Goal: Task Accomplishment & Management: Use online tool/utility

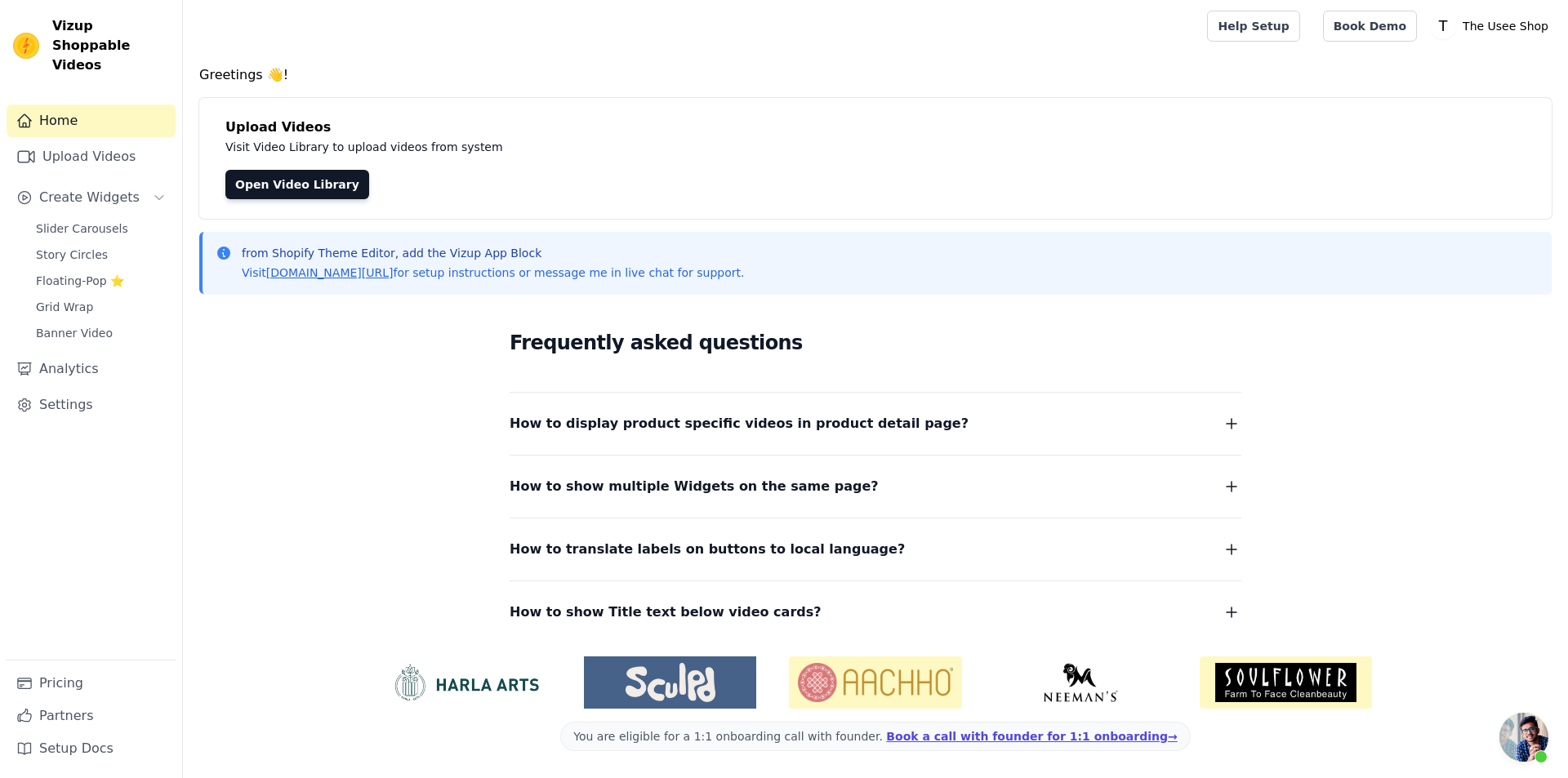
click at [100, 141] on link "Upload Videos" at bounding box center [91, 156] width 169 height 32
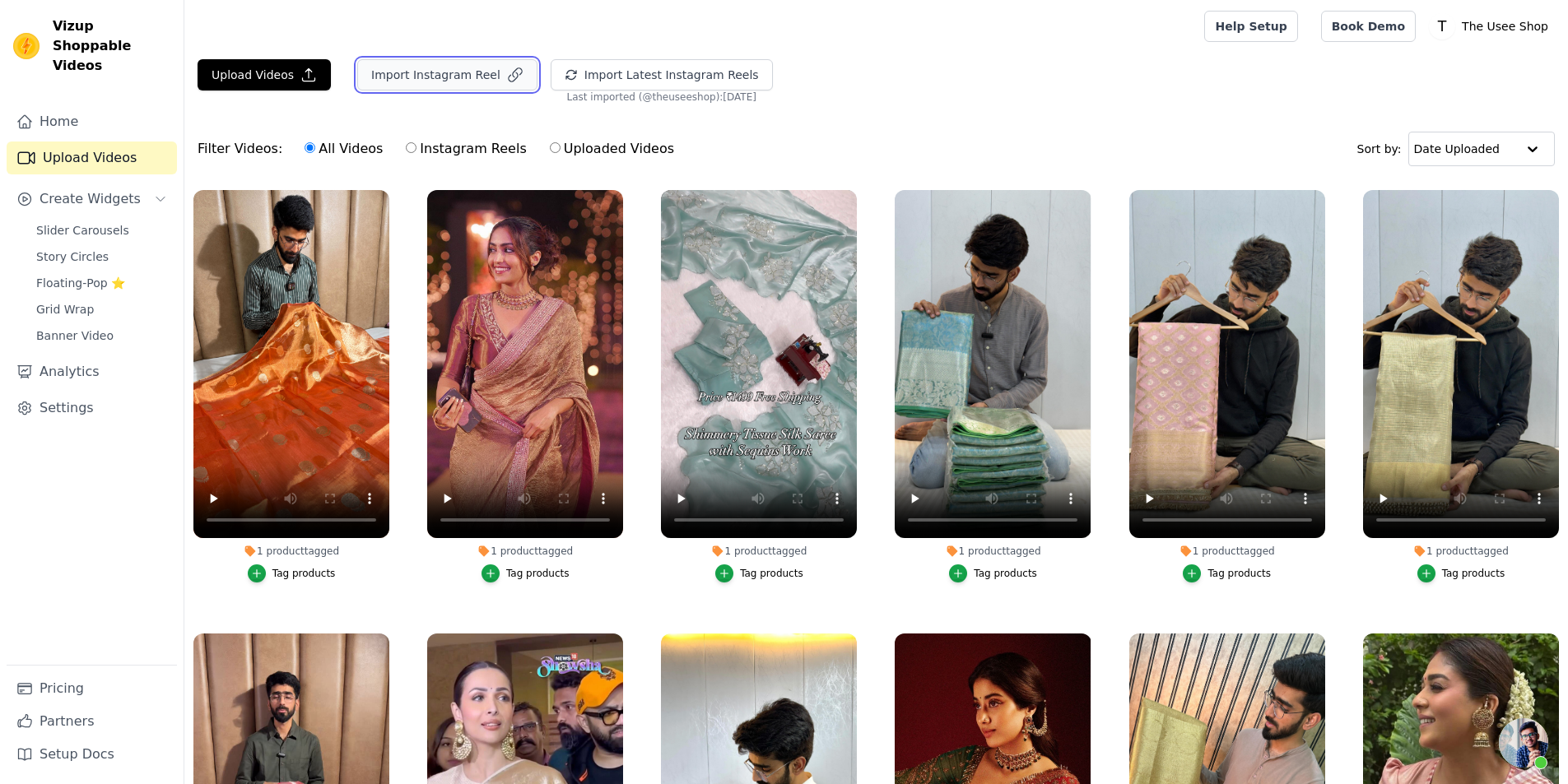
click at [464, 80] on button "Import Instagram Reel" at bounding box center [447, 74] width 181 height 32
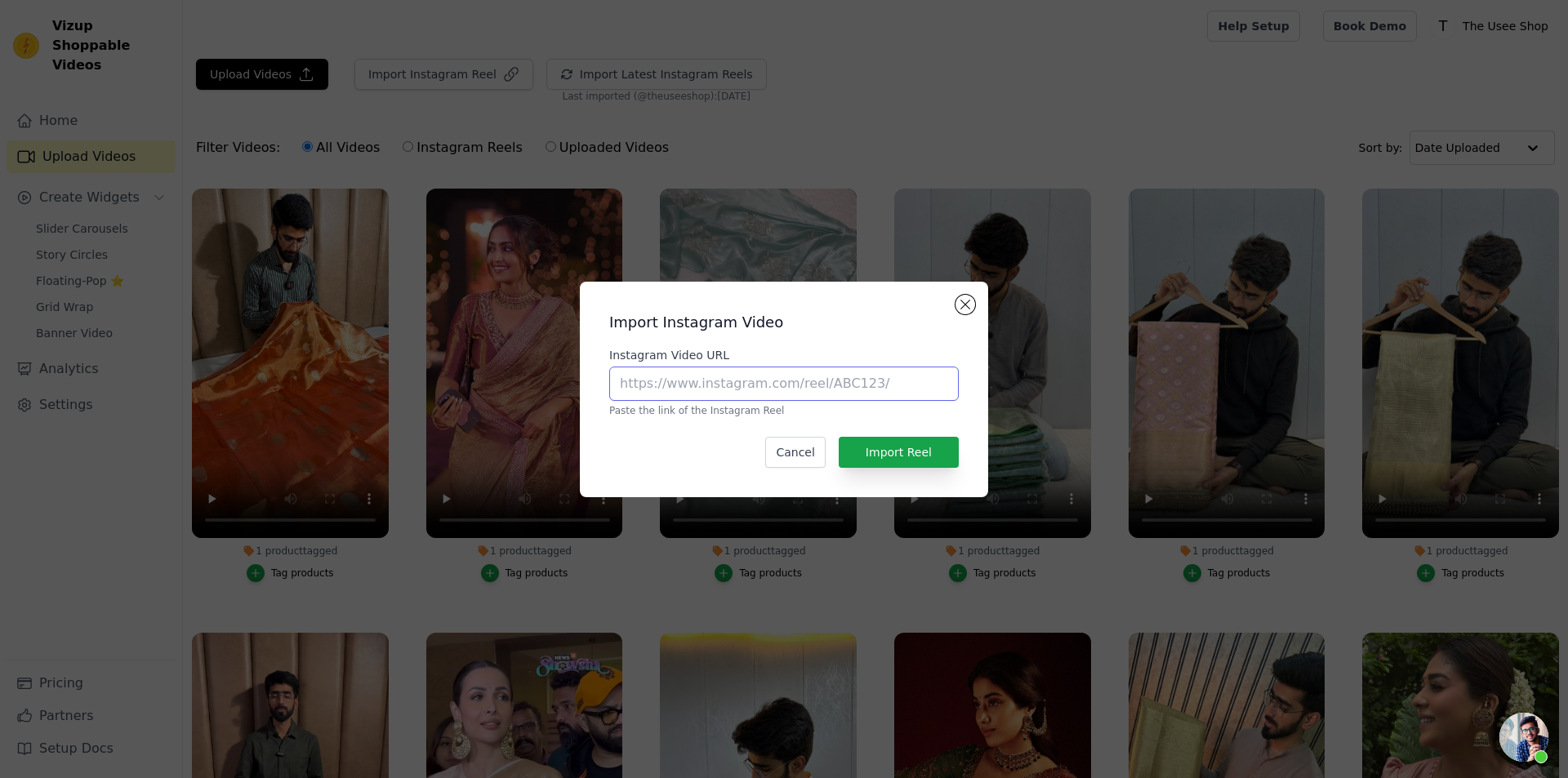
click at [729, 400] on input "Instagram Video URL" at bounding box center [783, 384] width 349 height 34
paste input "[URL][DOMAIN_NAME]"
type input "[URL][DOMAIN_NAME]"
click at [878, 455] on button "Import Reel" at bounding box center [898, 452] width 120 height 31
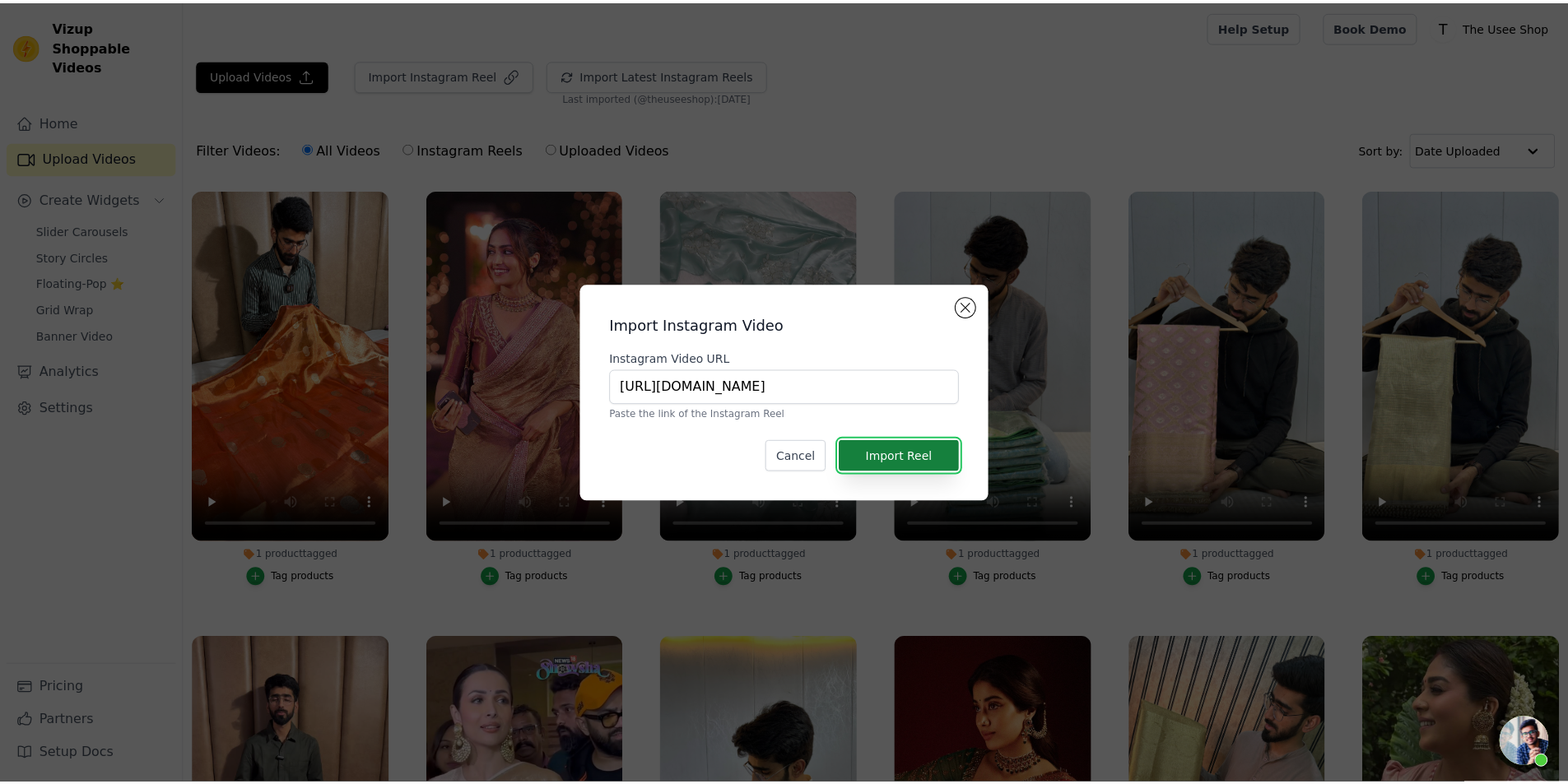
scroll to position [0, 0]
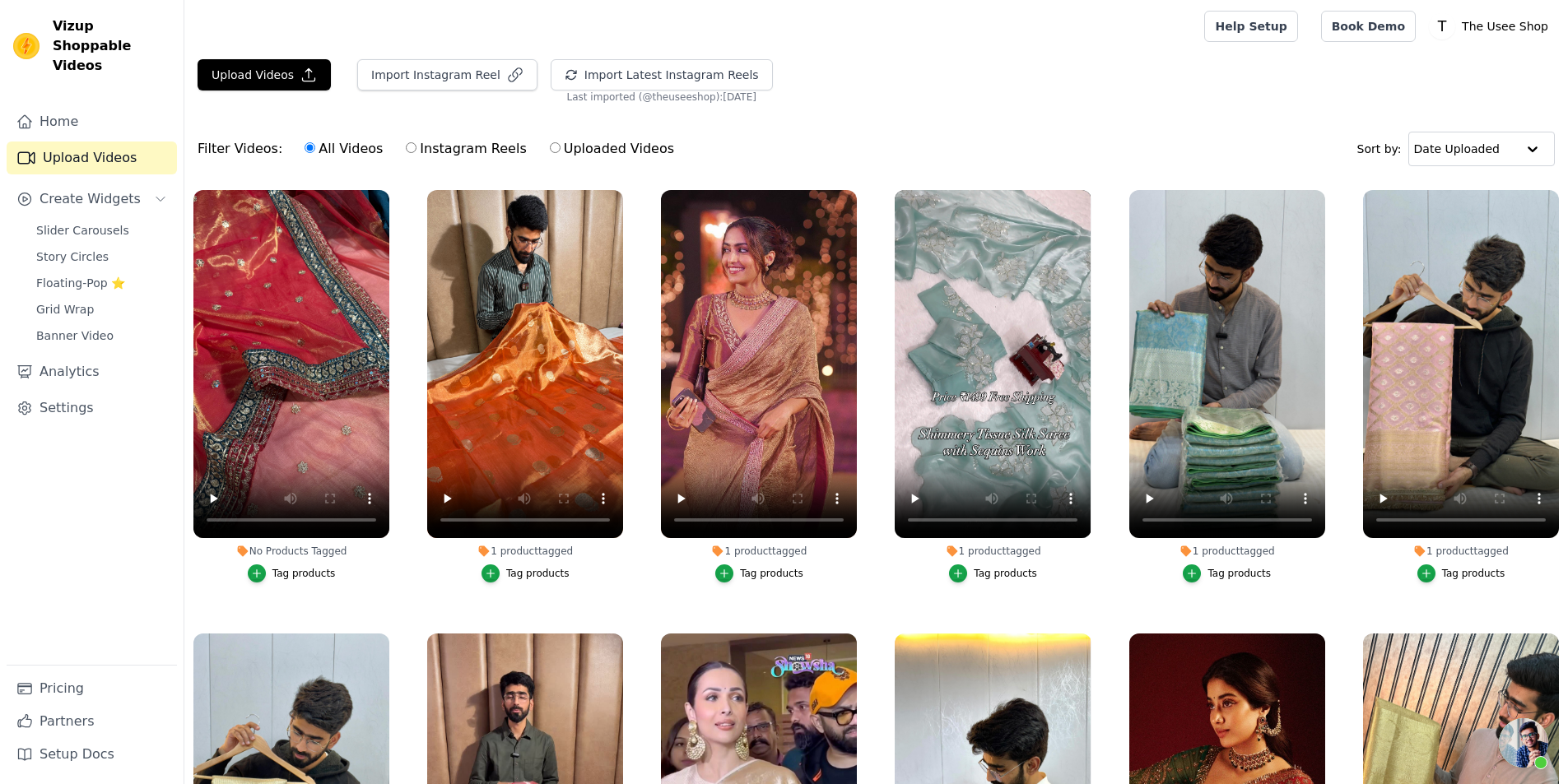
click at [313, 580] on button "Tag products" at bounding box center [291, 573] width 88 height 18
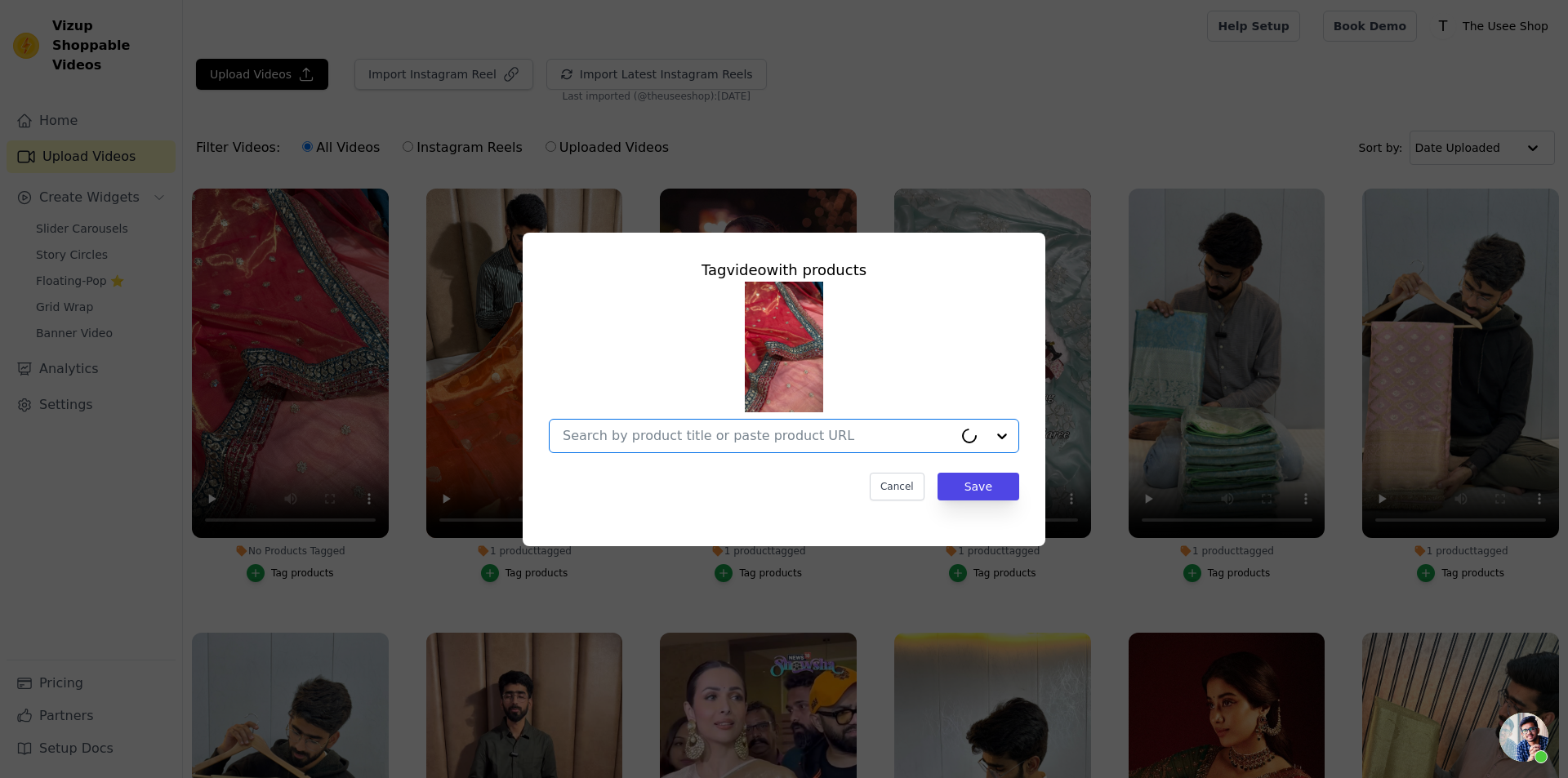
click at [775, 432] on input "No Products Tagged Tag video with products Option undefined, selected. Cancel S…" at bounding box center [758, 436] width 391 height 15
paste input "https://theuseeshop.com/products/bridal-peach-orange-shimmery-tissue-designer-s…"
type input "https://theuseeshop.com/products/bridal-peach-orange-shimmery-tissue-designer-s…"
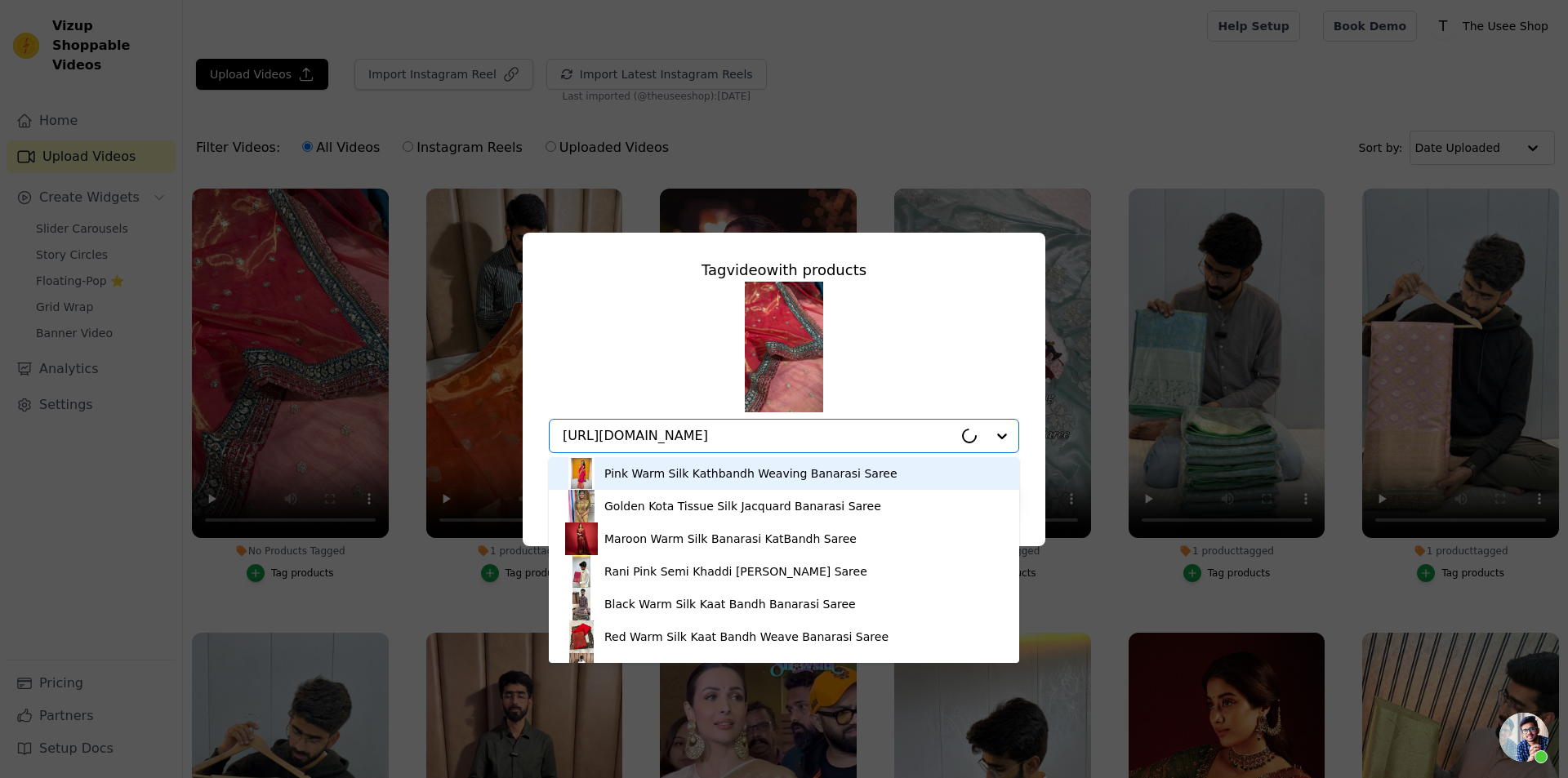
scroll to position [0, 290]
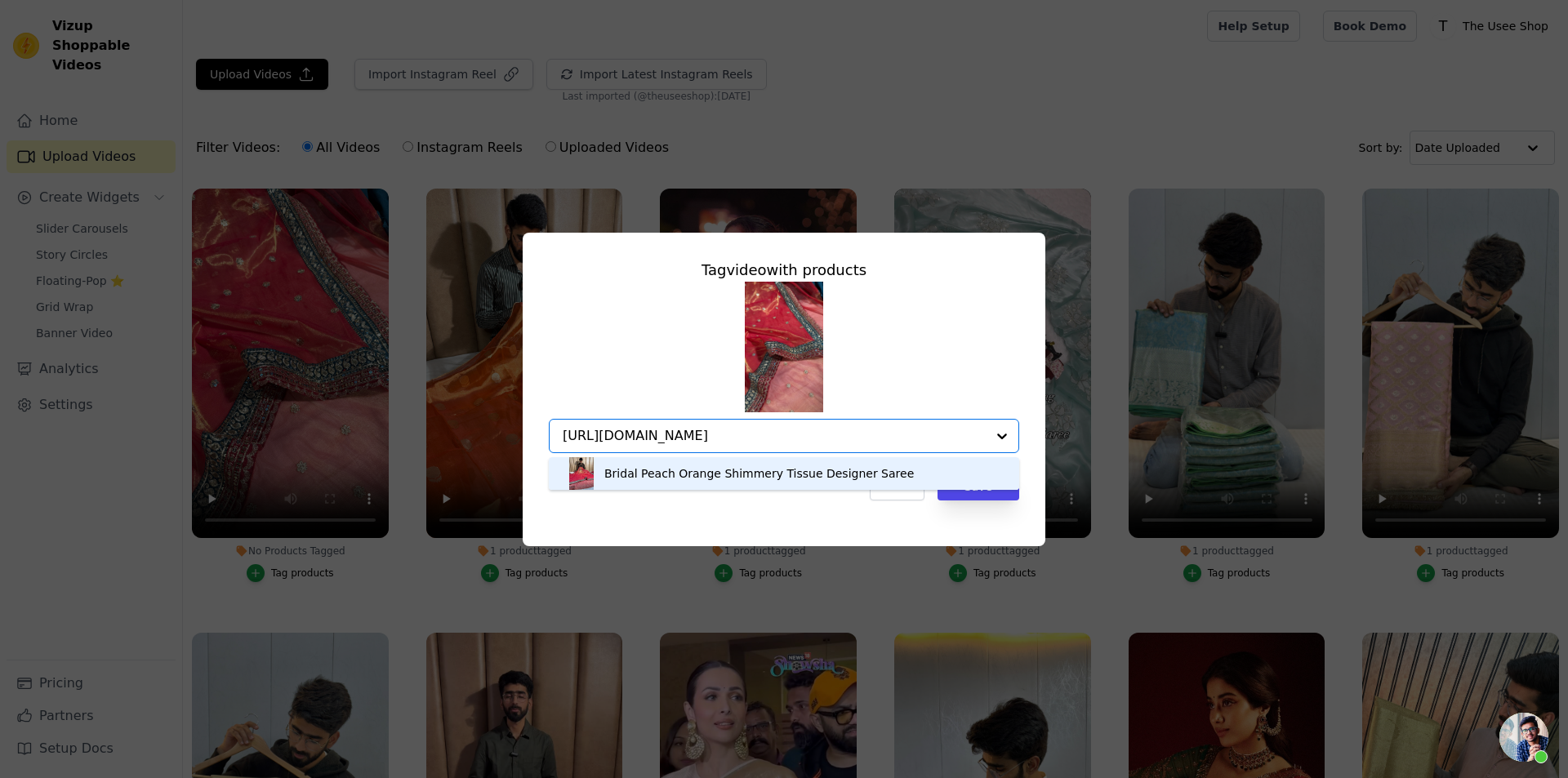
click at [801, 480] on div "Bridal Peach Orange Shimmery Tissue Designer Saree" at bounding box center [759, 473] width 309 height 16
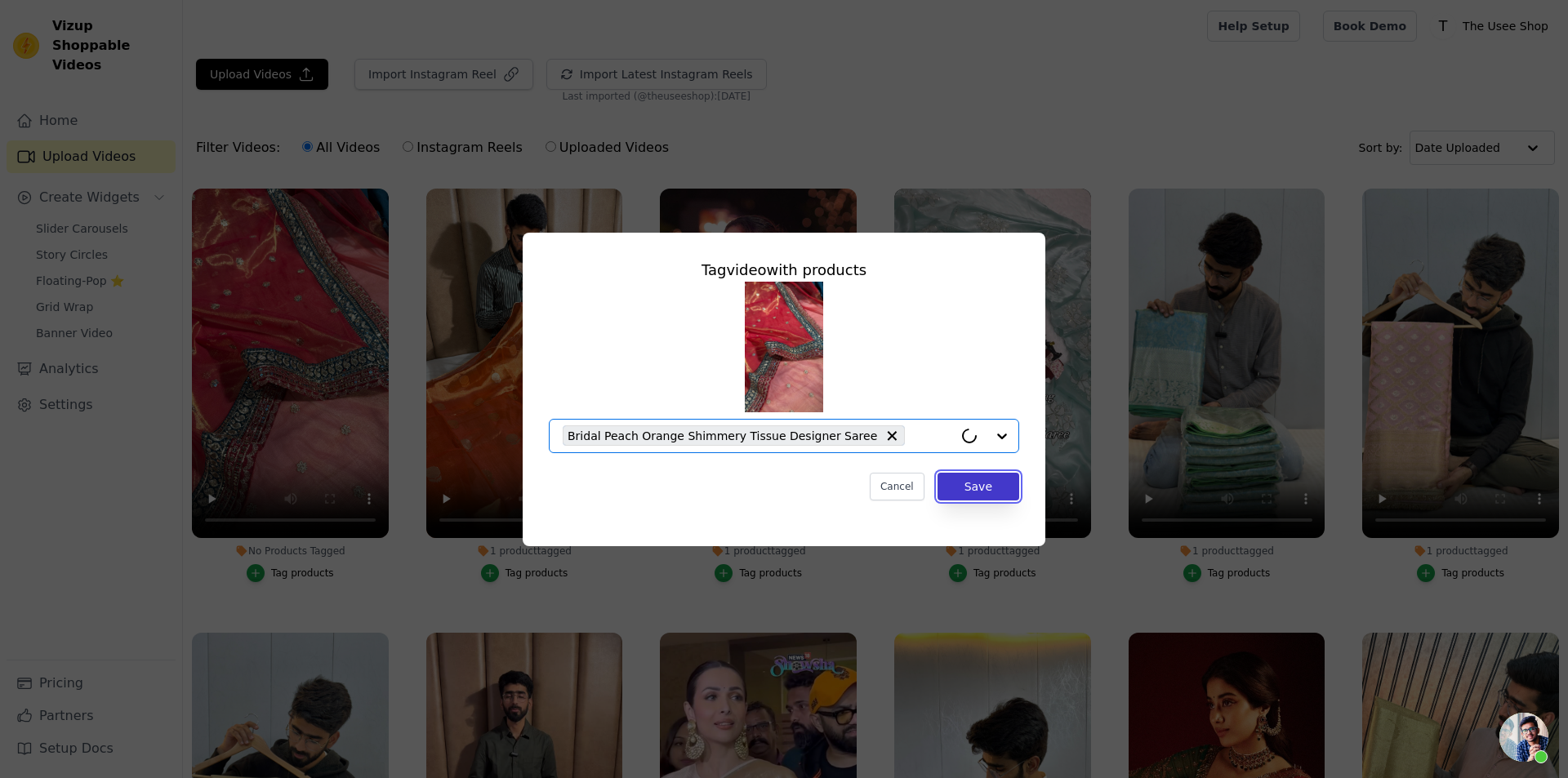
click at [1012, 489] on button "Save" at bounding box center [979, 487] width 82 height 28
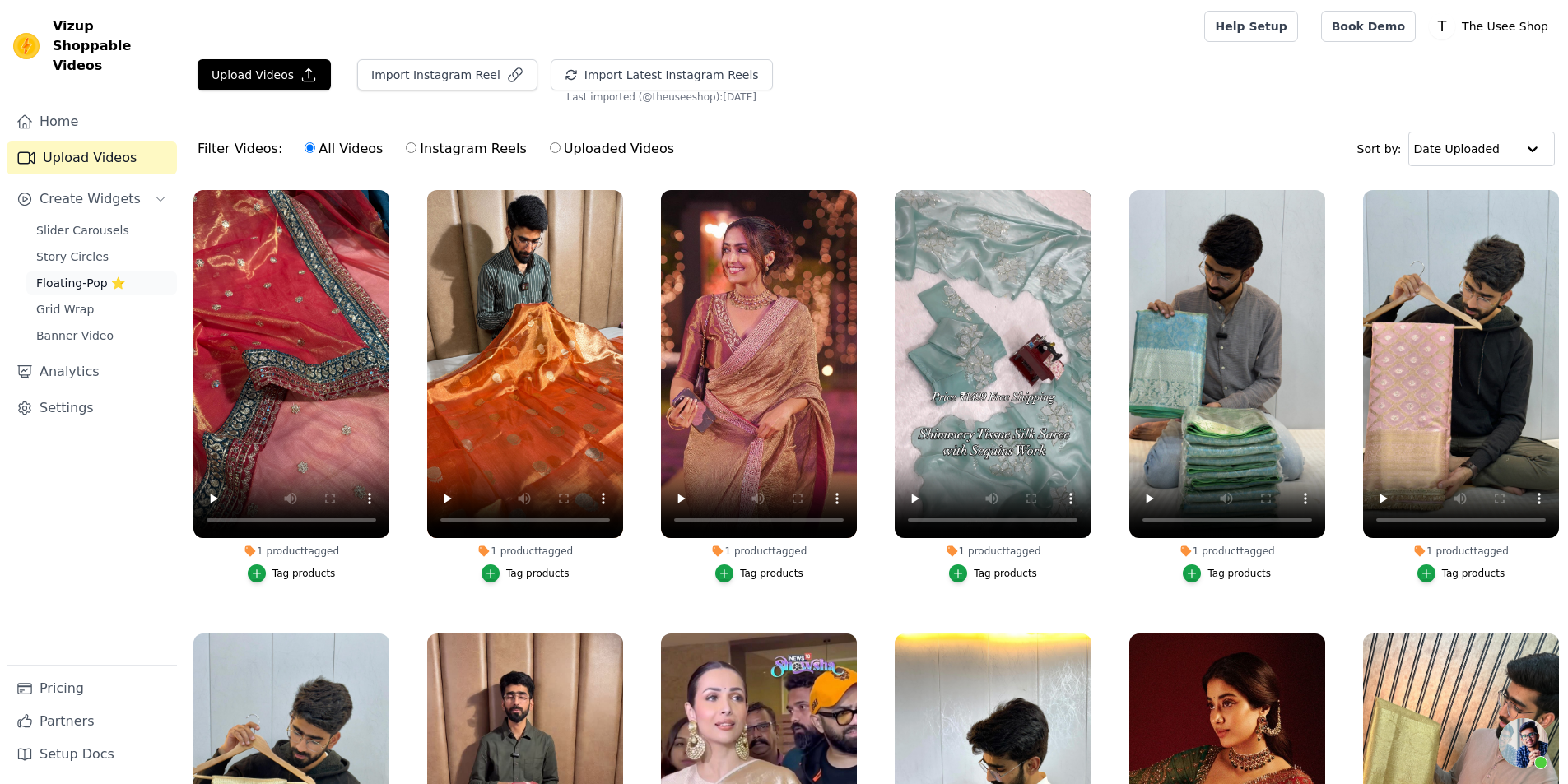
click at [126, 271] on link "Floating-Pop ⭐" at bounding box center [102, 282] width 151 height 23
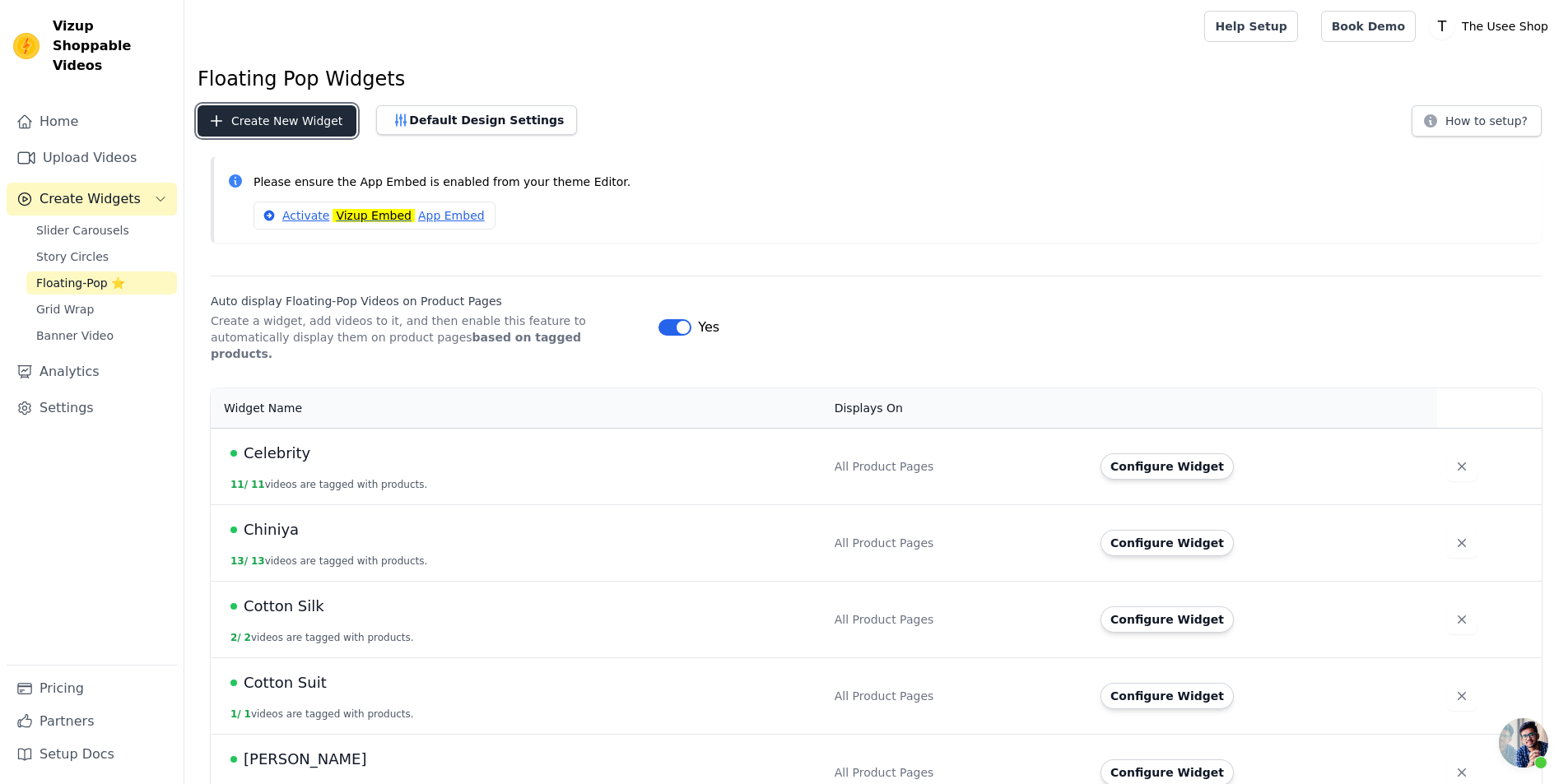
click at [289, 118] on button "Create New Widget" at bounding box center [277, 121] width 159 height 32
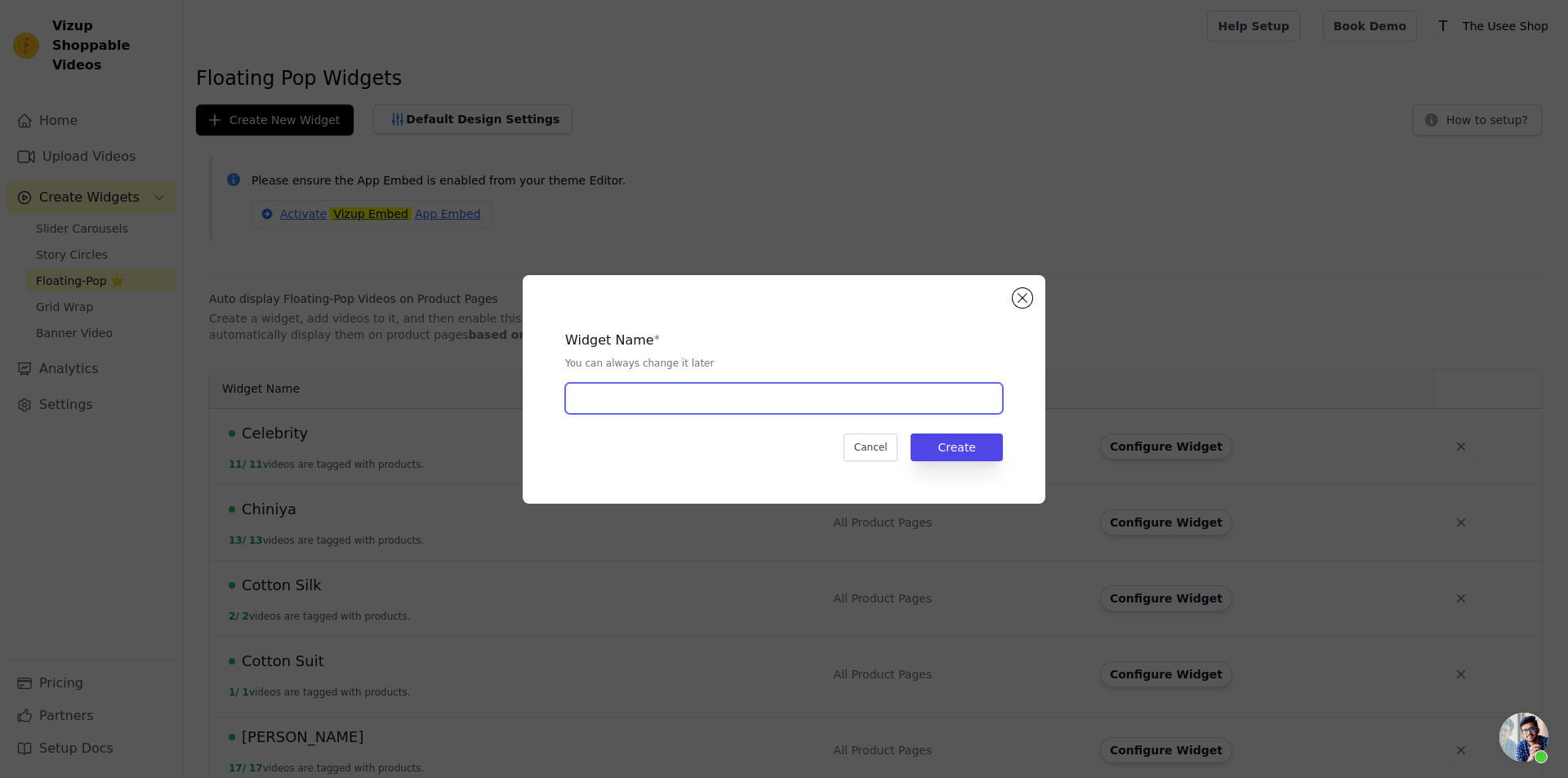
click at [703, 403] on input "text" at bounding box center [783, 398] width 437 height 31
type input "Shimmery"
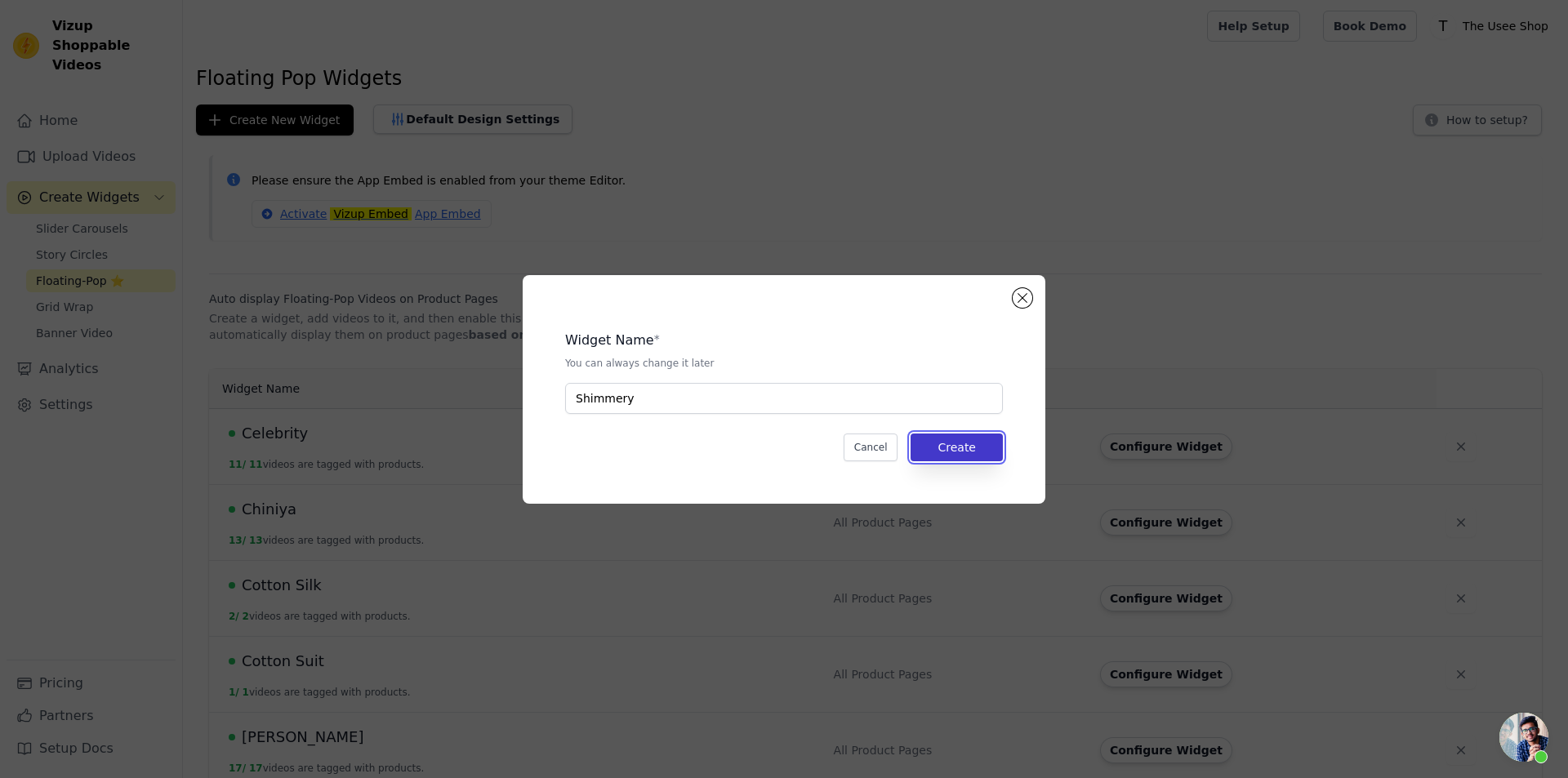
click at [962, 450] on button "Create" at bounding box center [956, 447] width 93 height 28
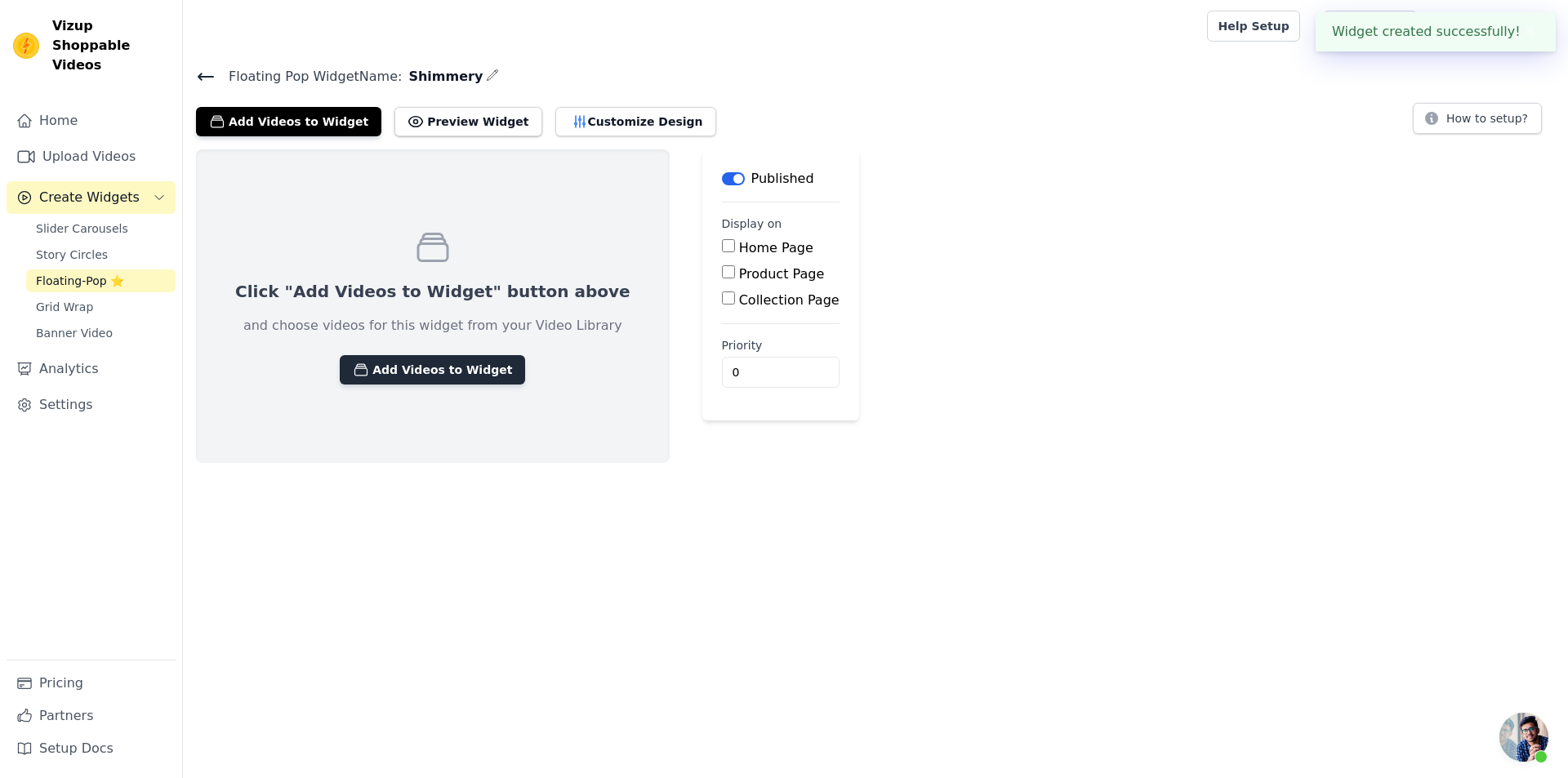
click at [436, 374] on button "Add Videos to Widget" at bounding box center [432, 369] width 185 height 30
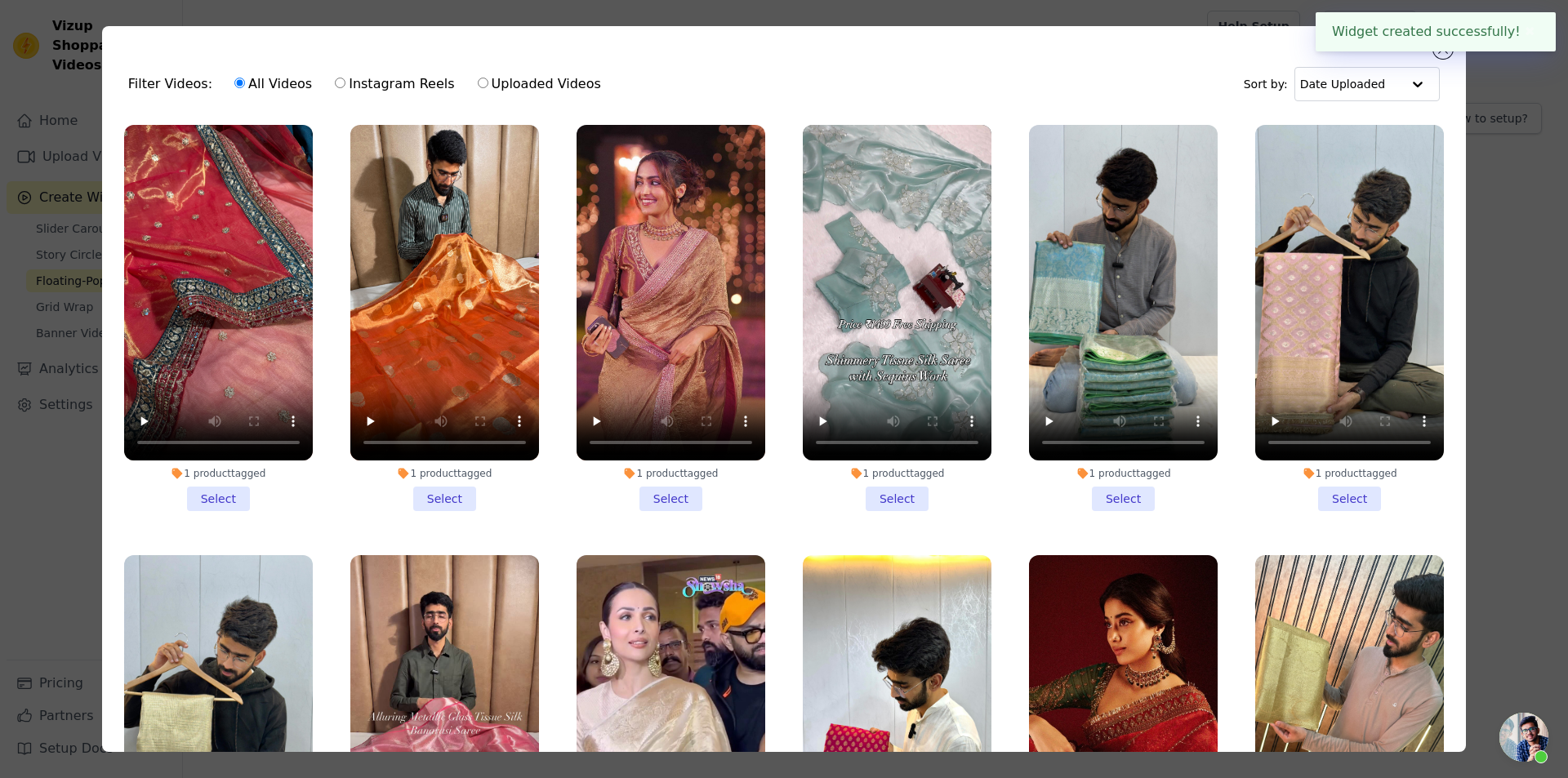
click at [222, 485] on li "1 product tagged Select" at bounding box center [218, 318] width 189 height 386
click at [0, 0] on input "1 product tagged Select" at bounding box center [0, 0] width 0 height 0
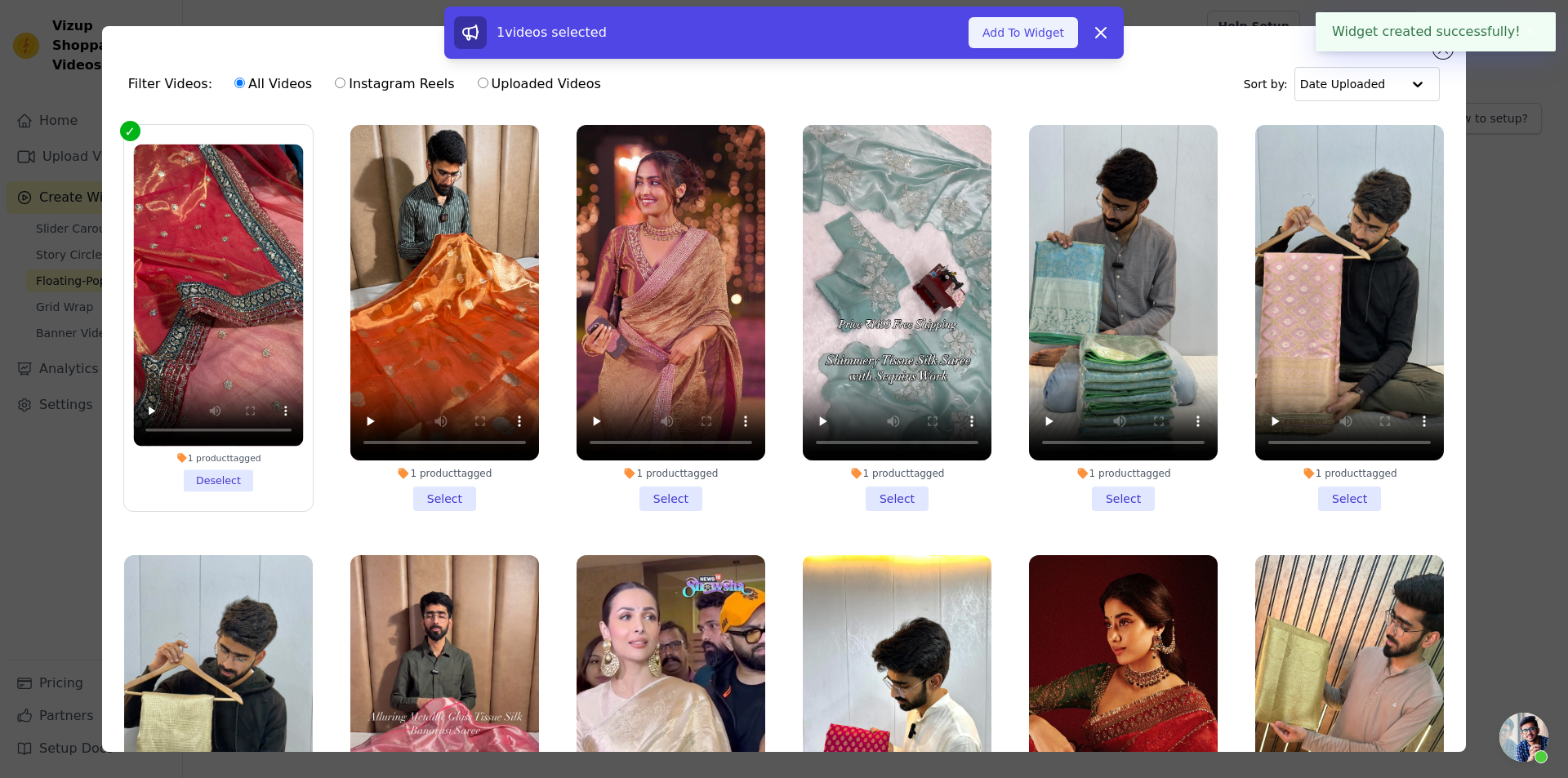
click at [1040, 42] on button "Add To Widget" at bounding box center [1023, 32] width 110 height 31
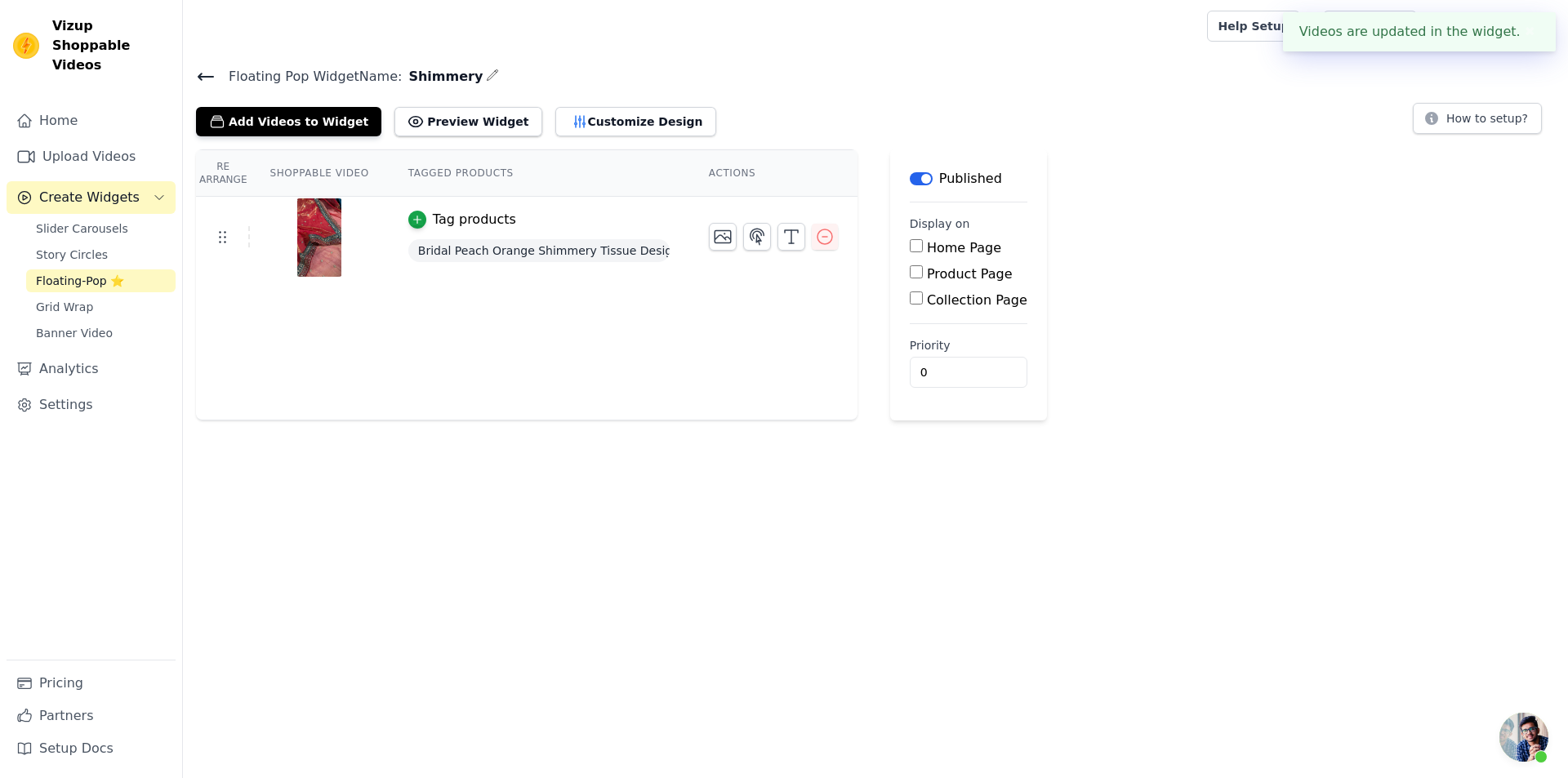
click at [927, 266] on label "Product Page" at bounding box center [969, 273] width 86 height 15
click at [918, 265] on input "Product Page" at bounding box center [916, 271] width 13 height 13
checkbox input "true"
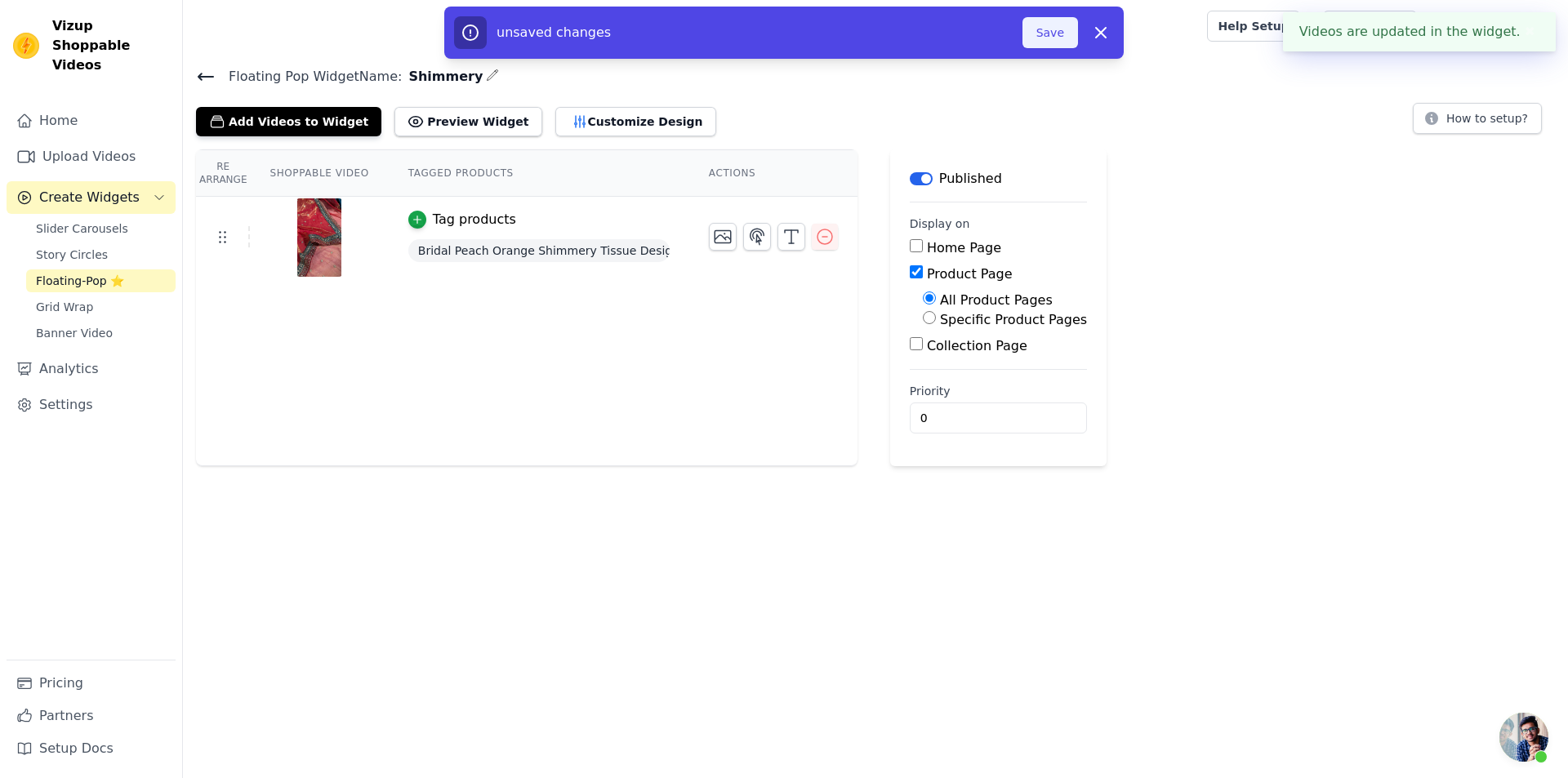
click at [1051, 31] on button "Save" at bounding box center [1050, 32] width 55 height 31
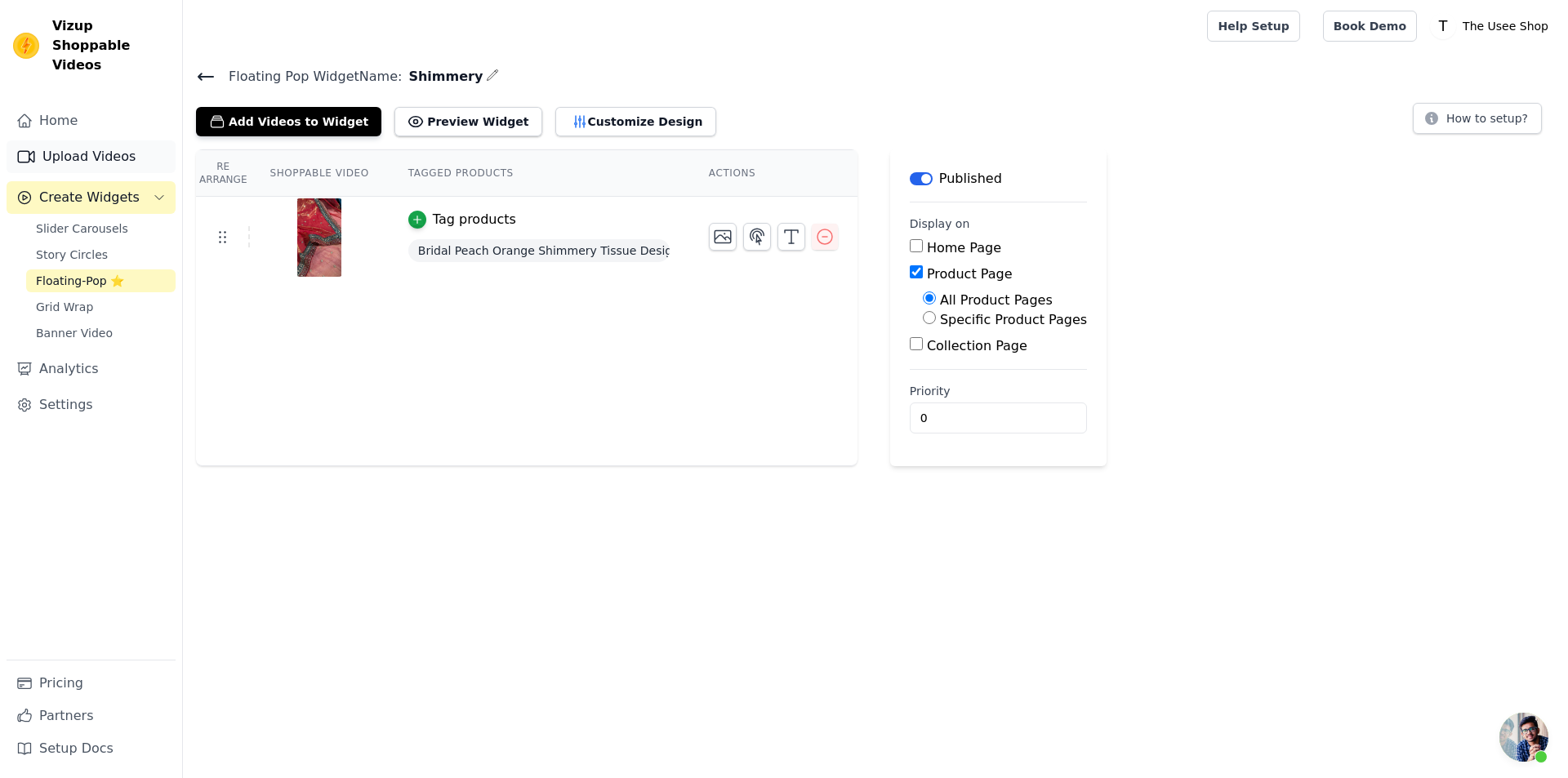
click at [82, 140] on link "Upload Videos" at bounding box center [91, 156] width 169 height 32
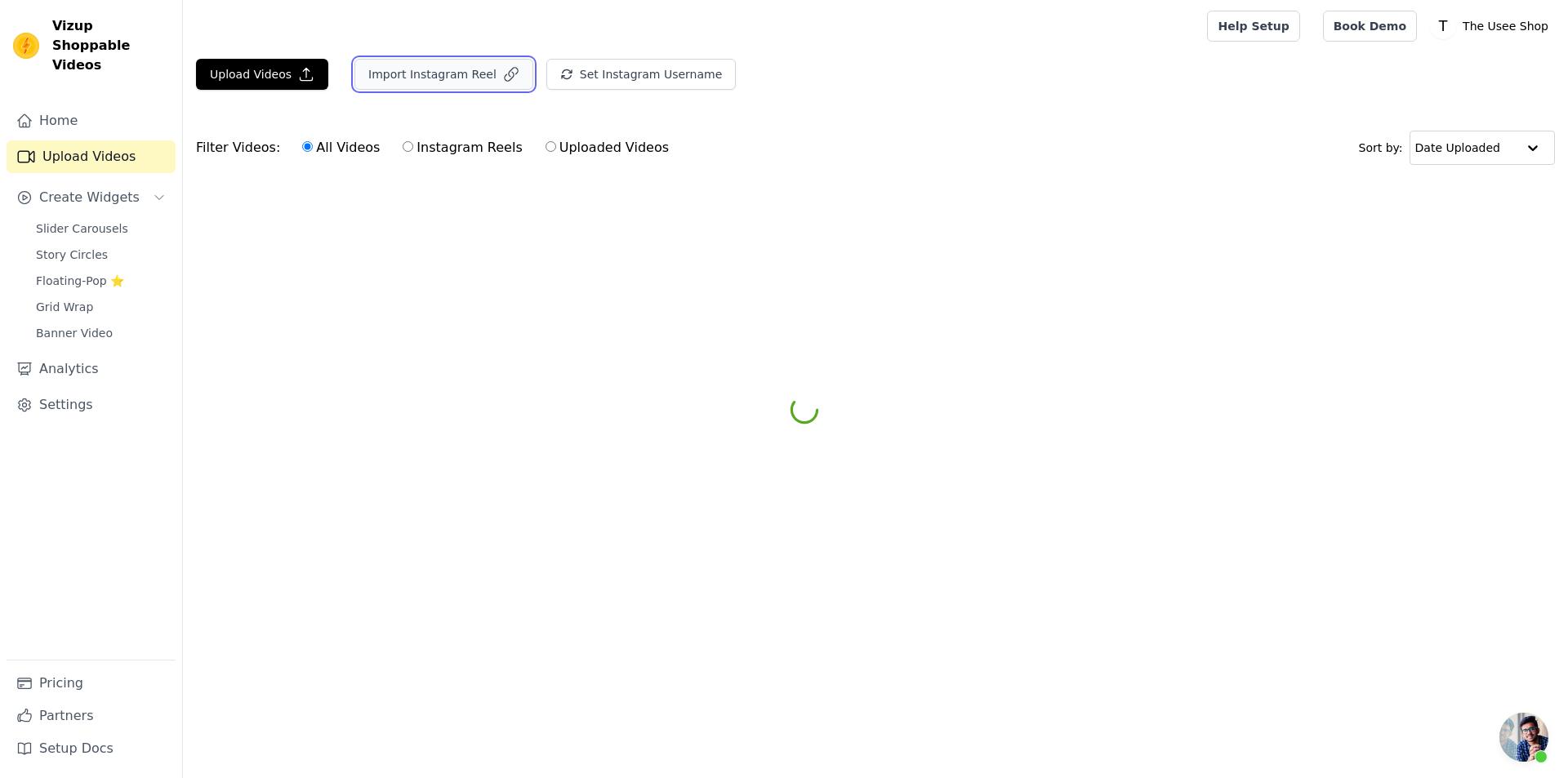
click at [467, 82] on button "Import Instagram Reel" at bounding box center [443, 74] width 179 height 31
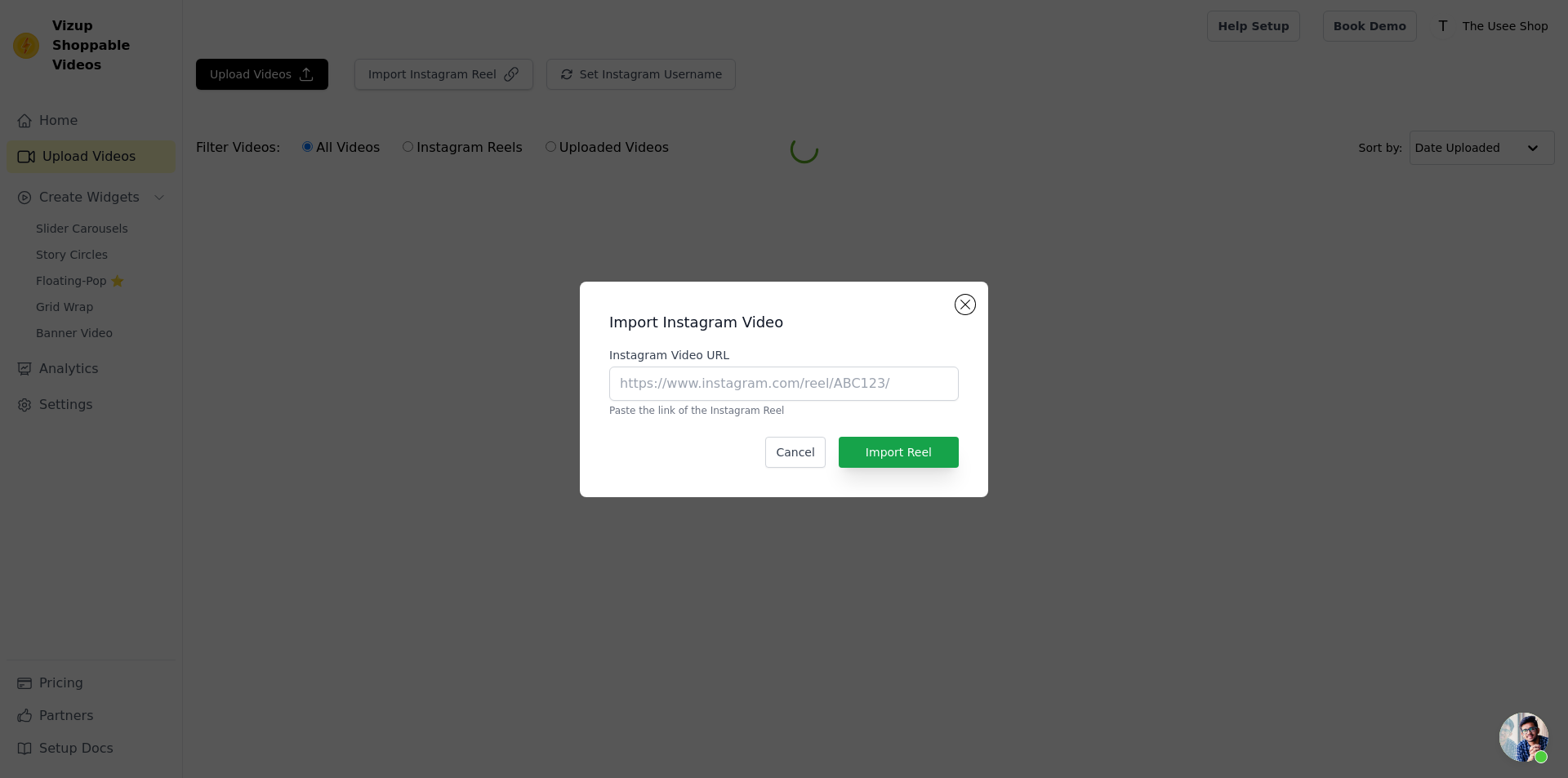
click at [688, 406] on p "Paste the link of the Instagram Reel" at bounding box center [783, 410] width 349 height 13
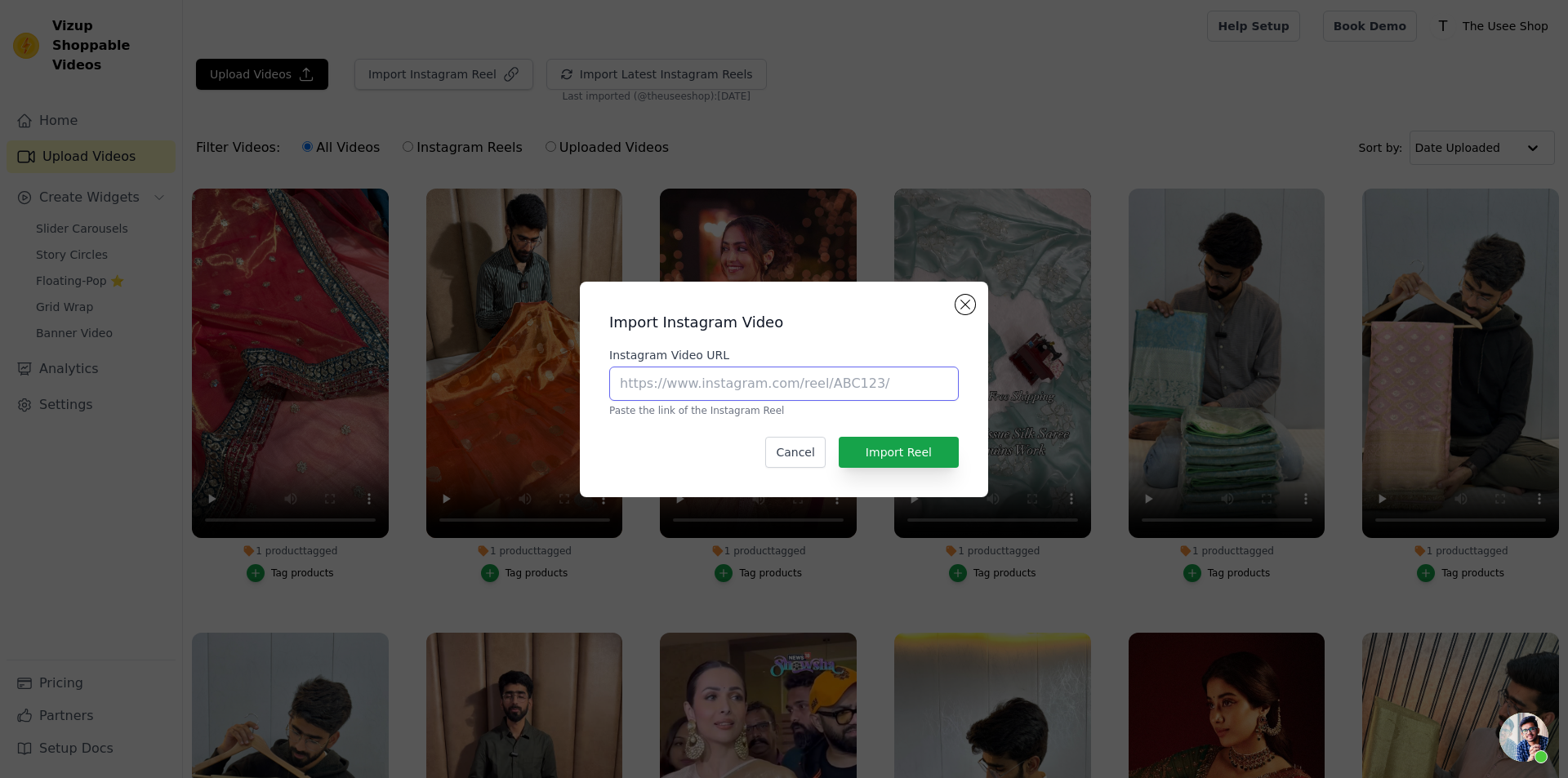
click at [680, 391] on input "Instagram Video URL" at bounding box center [783, 384] width 349 height 34
paste input "https://www.instagram.com/reel/DOswBgkErFP/?utm_source=ig_web_copy_link&igsh=eD…"
type input "https://www.instagram.com/reel/DOswBgkErFP/?utm_source=ig_web_copy_link&igsh=eD…"
click at [868, 454] on button "Import Reel" at bounding box center [898, 452] width 120 height 31
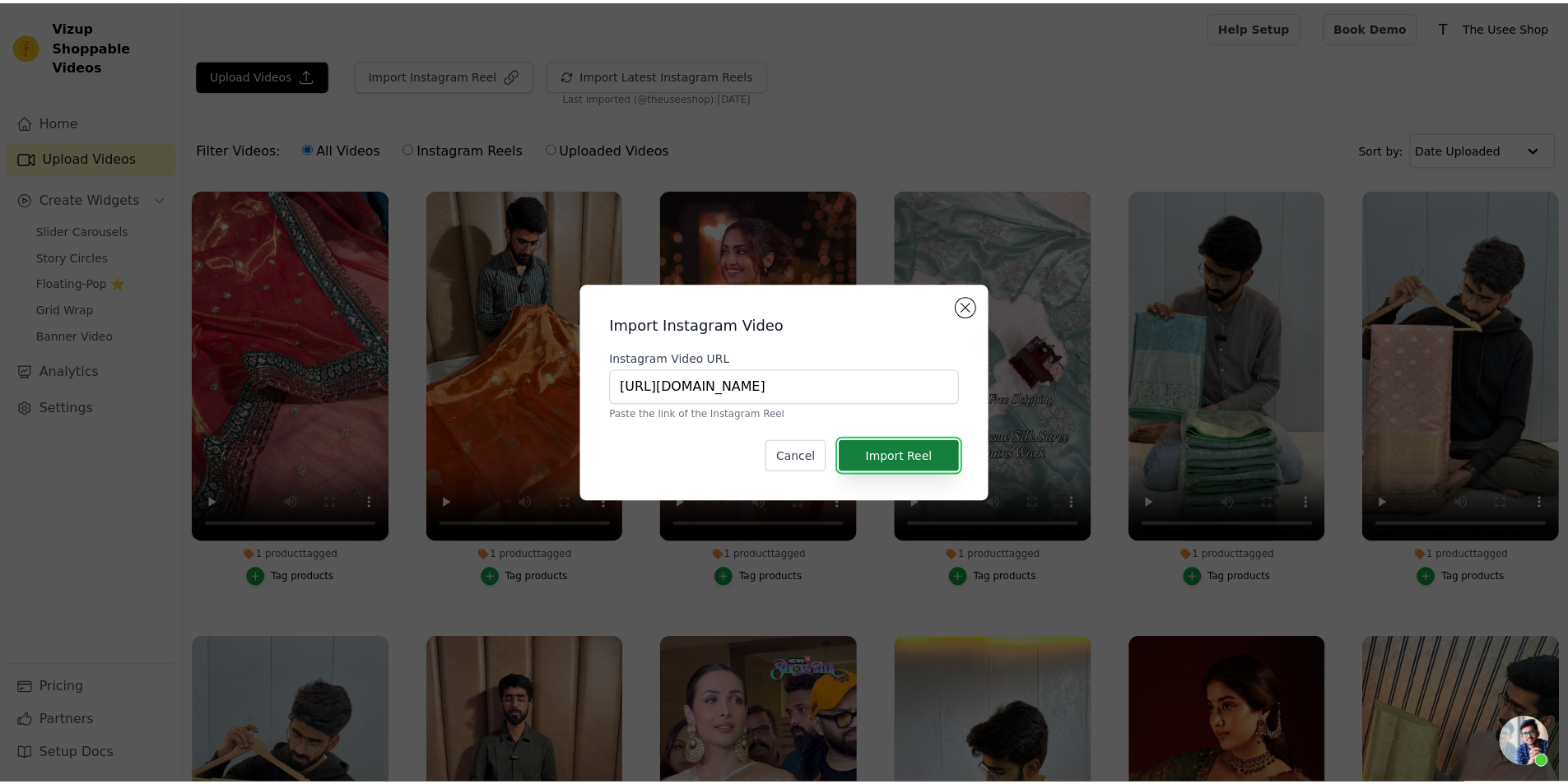
scroll to position [0, 0]
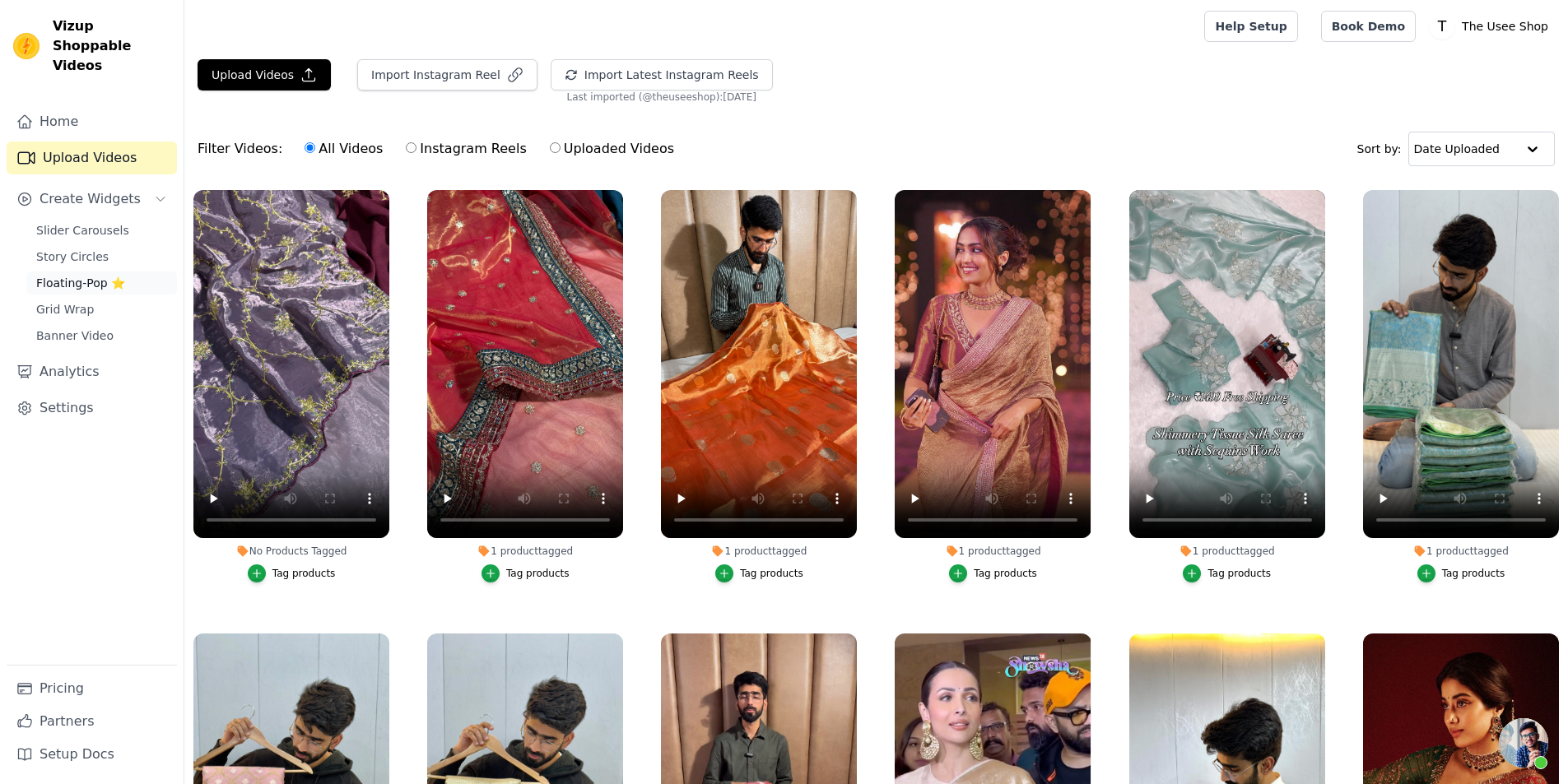
click at [107, 272] on link "Floating-Pop ⭐" at bounding box center [102, 282] width 151 height 23
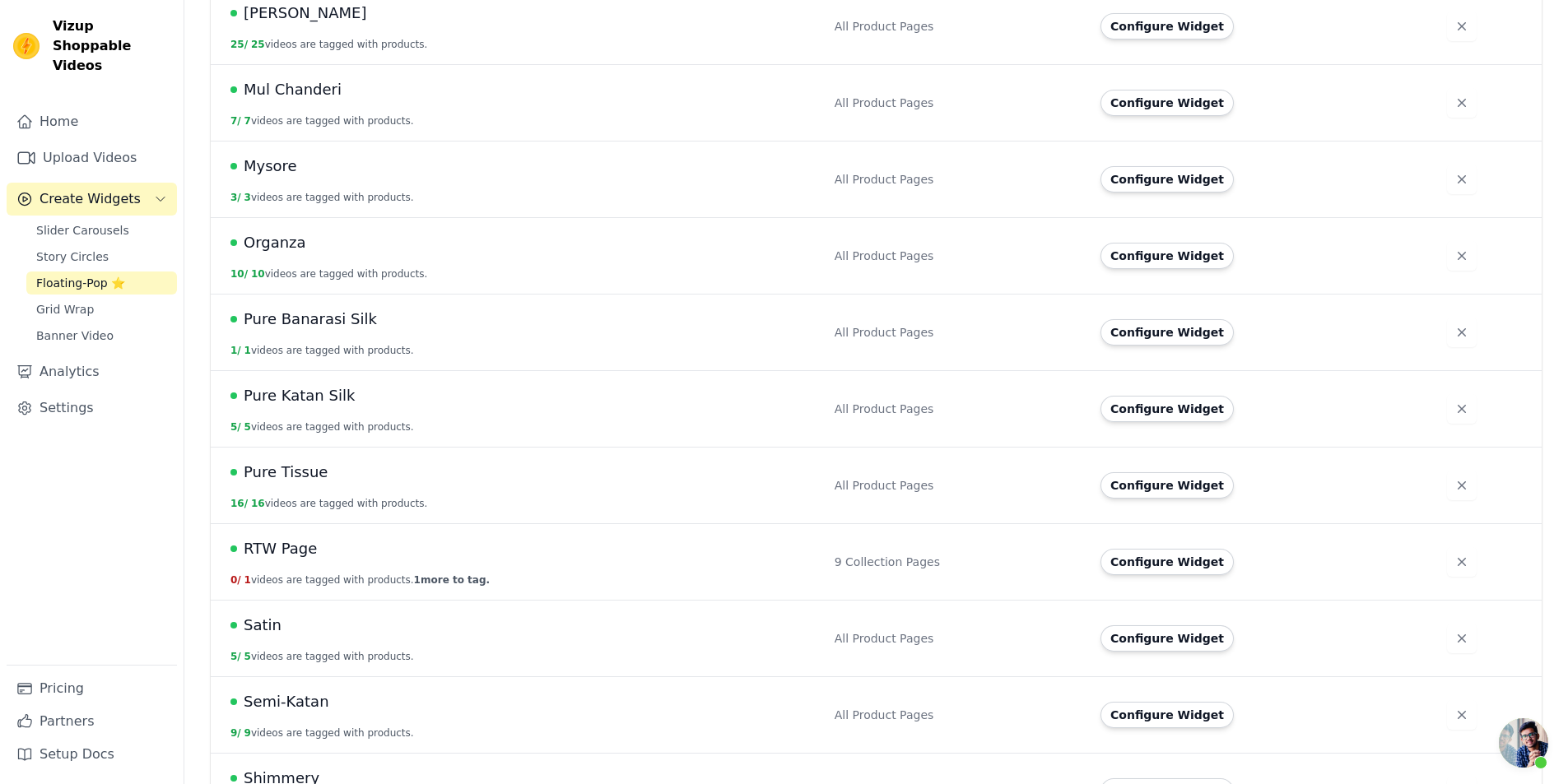
scroll to position [1088, 0]
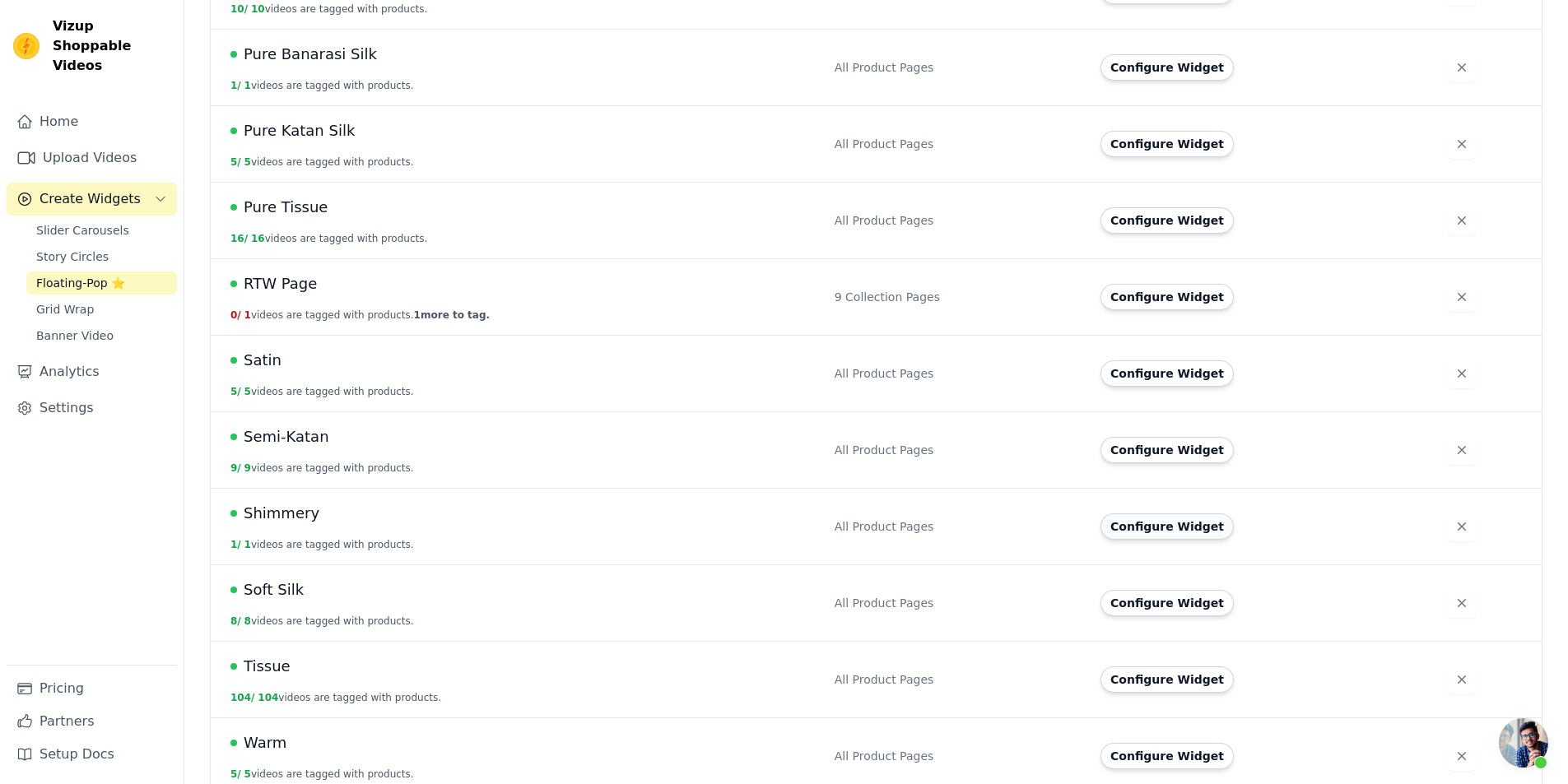
click at [1148, 514] on button "Configure Widget" at bounding box center [1167, 526] width 134 height 27
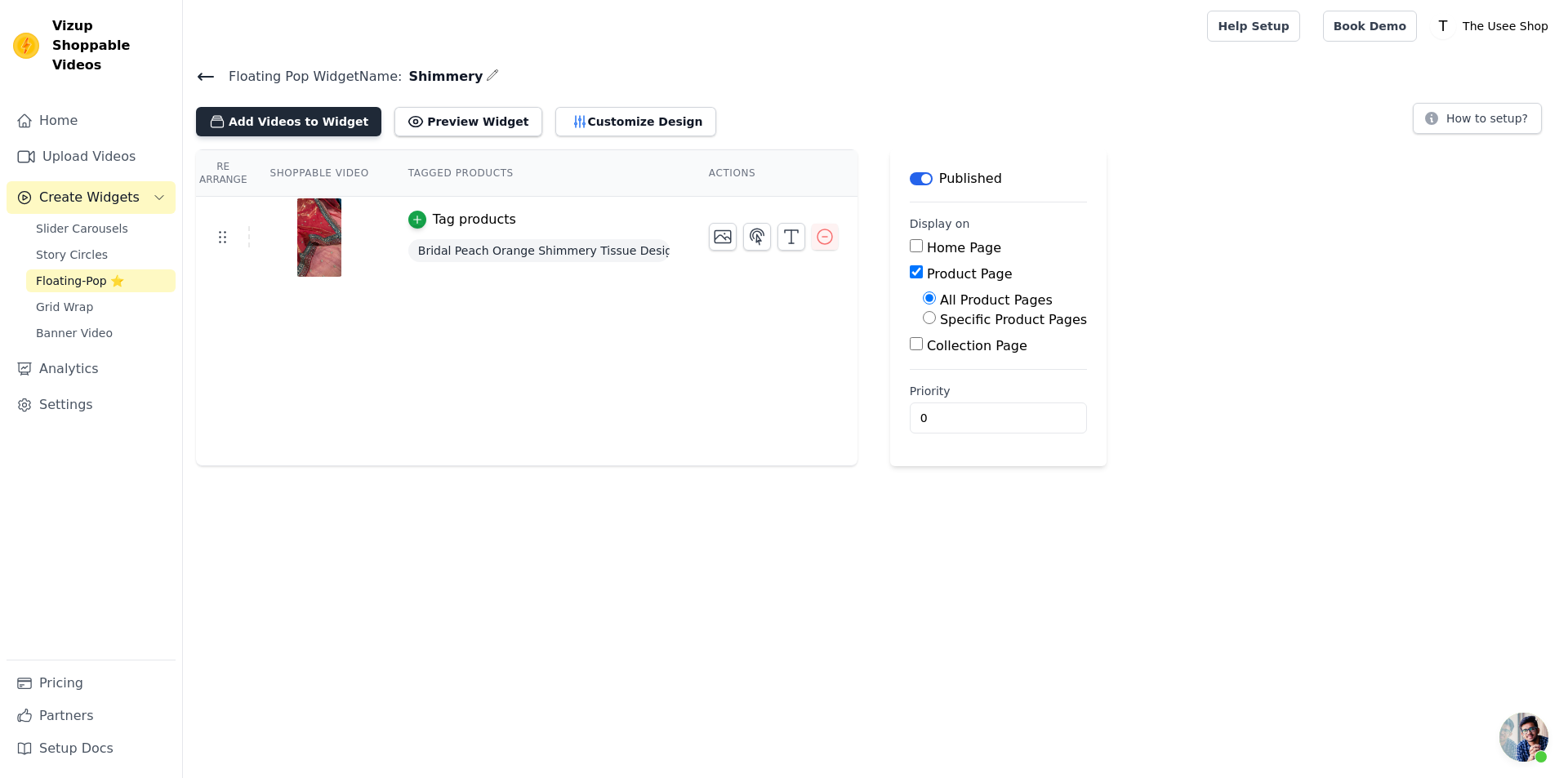
click at [313, 119] on button "Add Videos to Widget" at bounding box center [289, 121] width 185 height 30
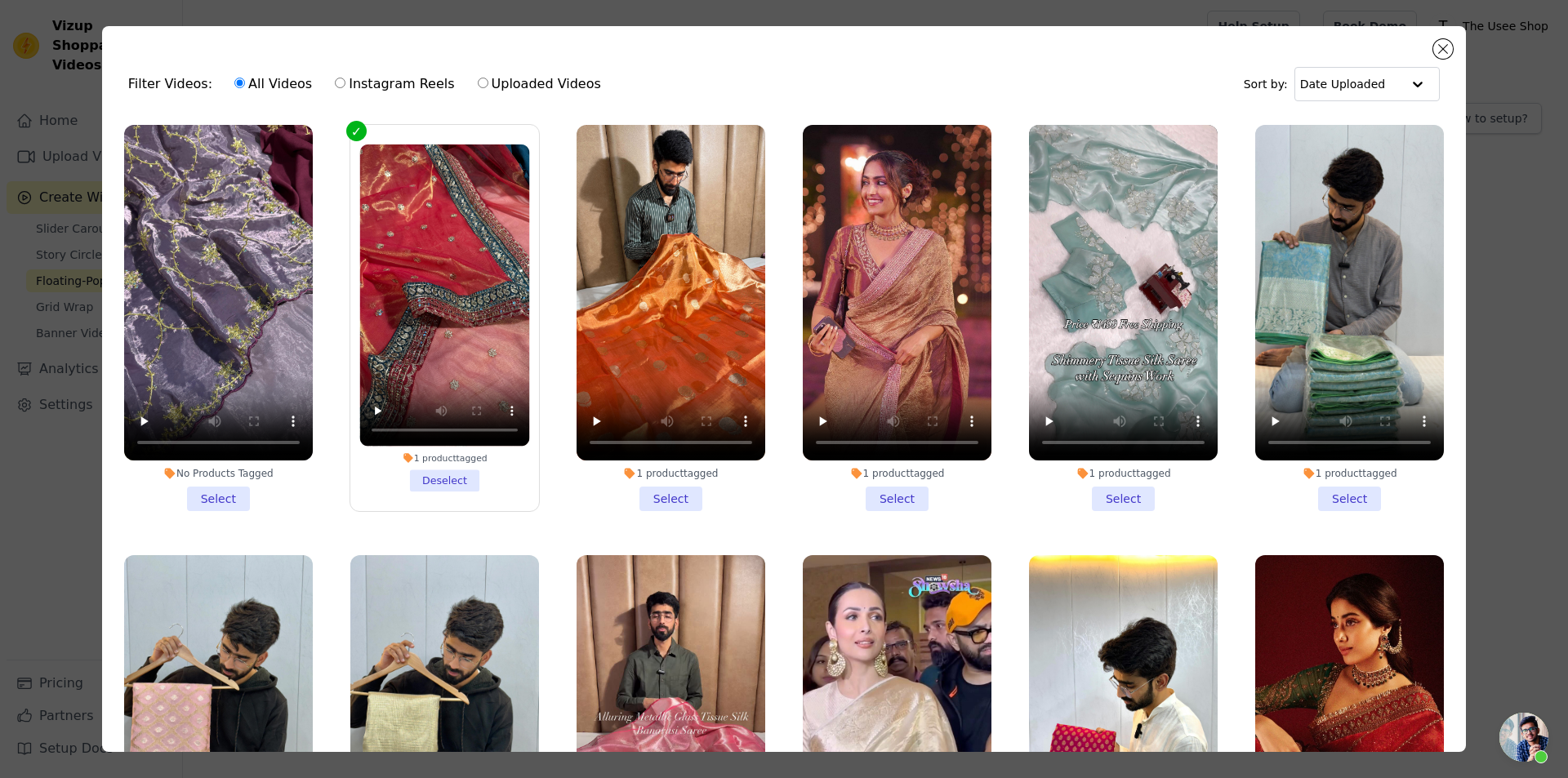
click at [187, 498] on li "No Products Tagged Select" at bounding box center [218, 318] width 189 height 386
click at [0, 0] on input "No Products Tagged Select" at bounding box center [0, 0] width 0 height 0
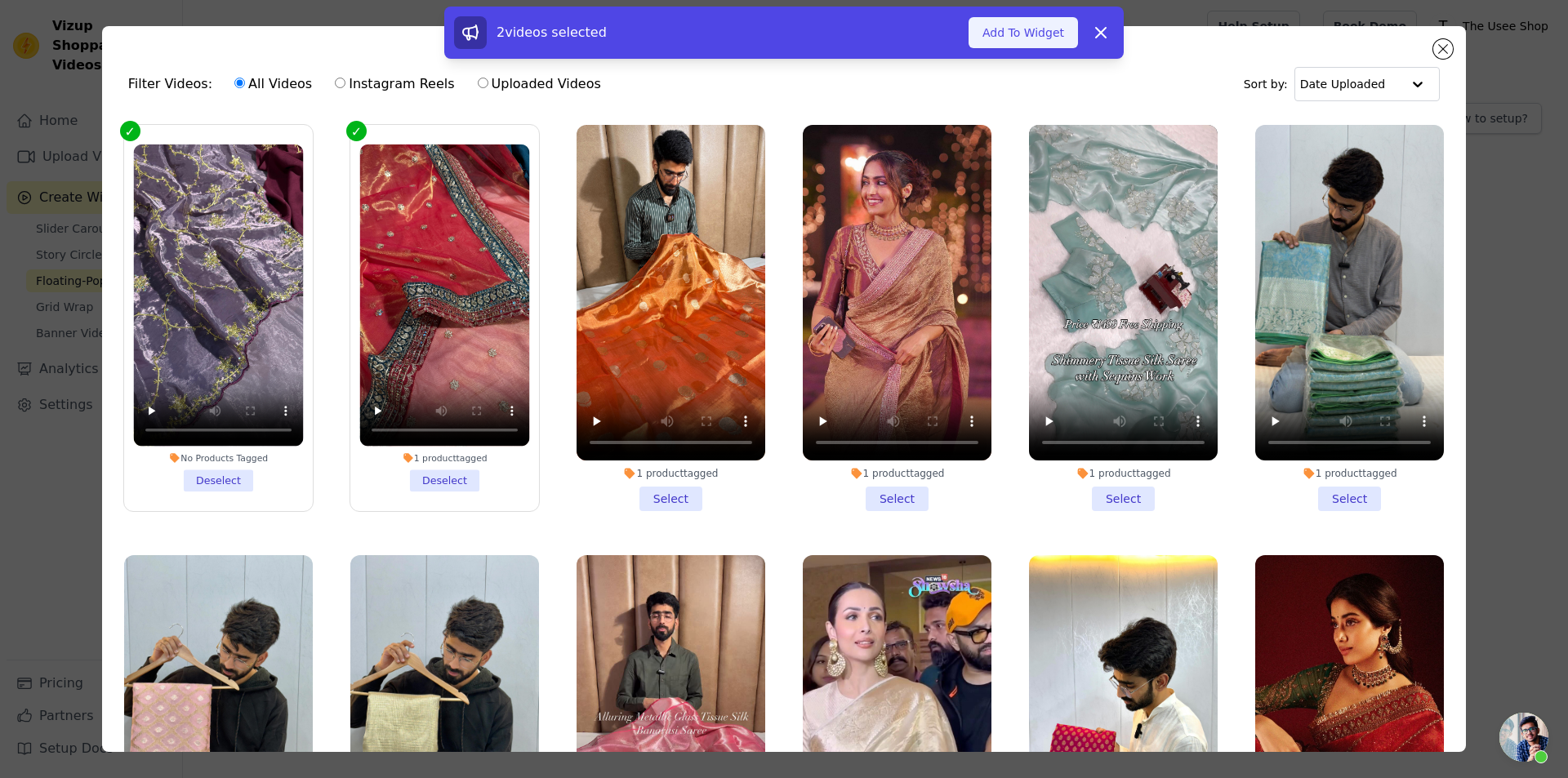
click at [1005, 48] on button "Add To Widget" at bounding box center [1023, 32] width 110 height 31
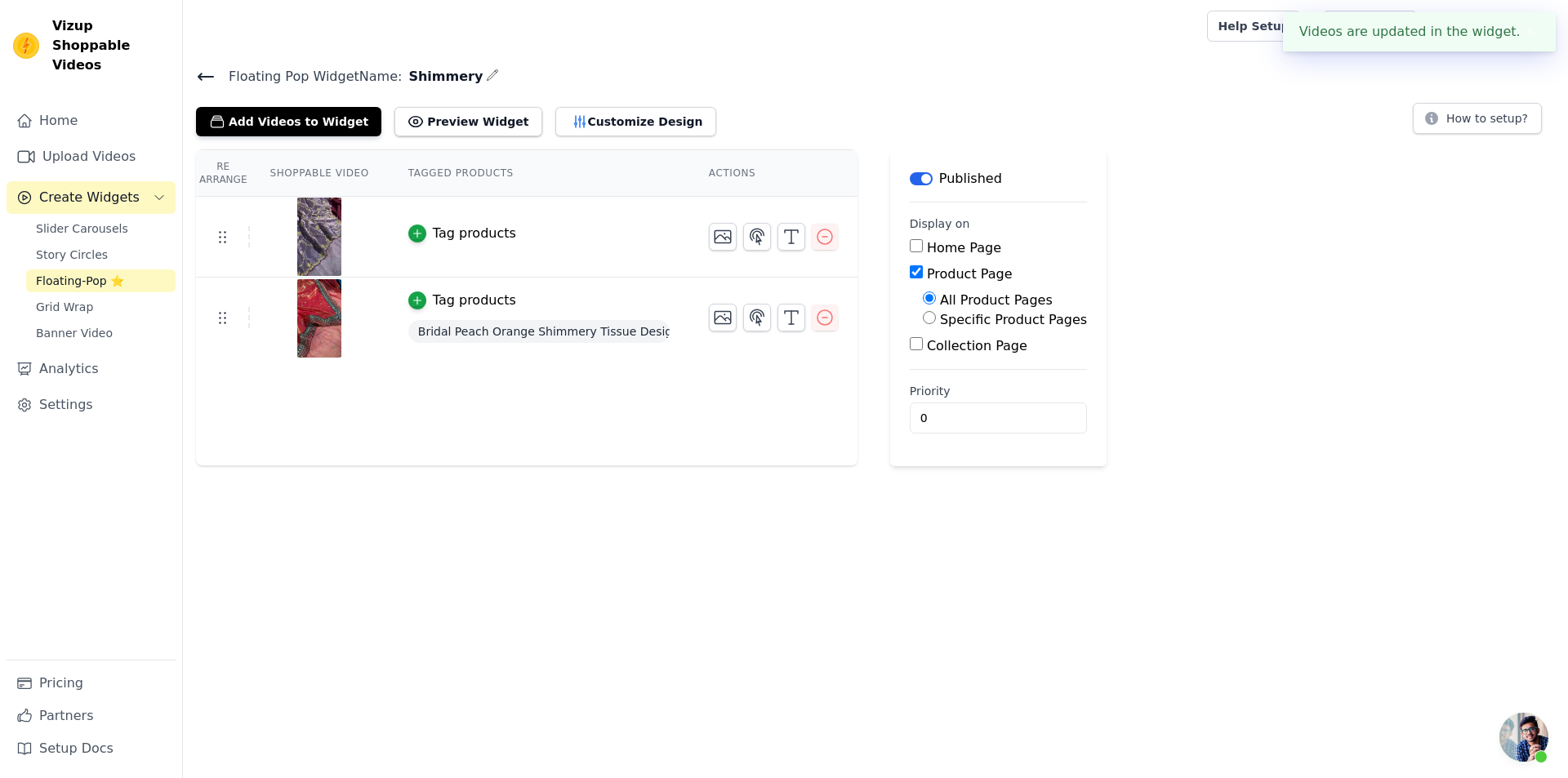
click at [439, 233] on div "Tag products" at bounding box center [474, 233] width 83 height 20
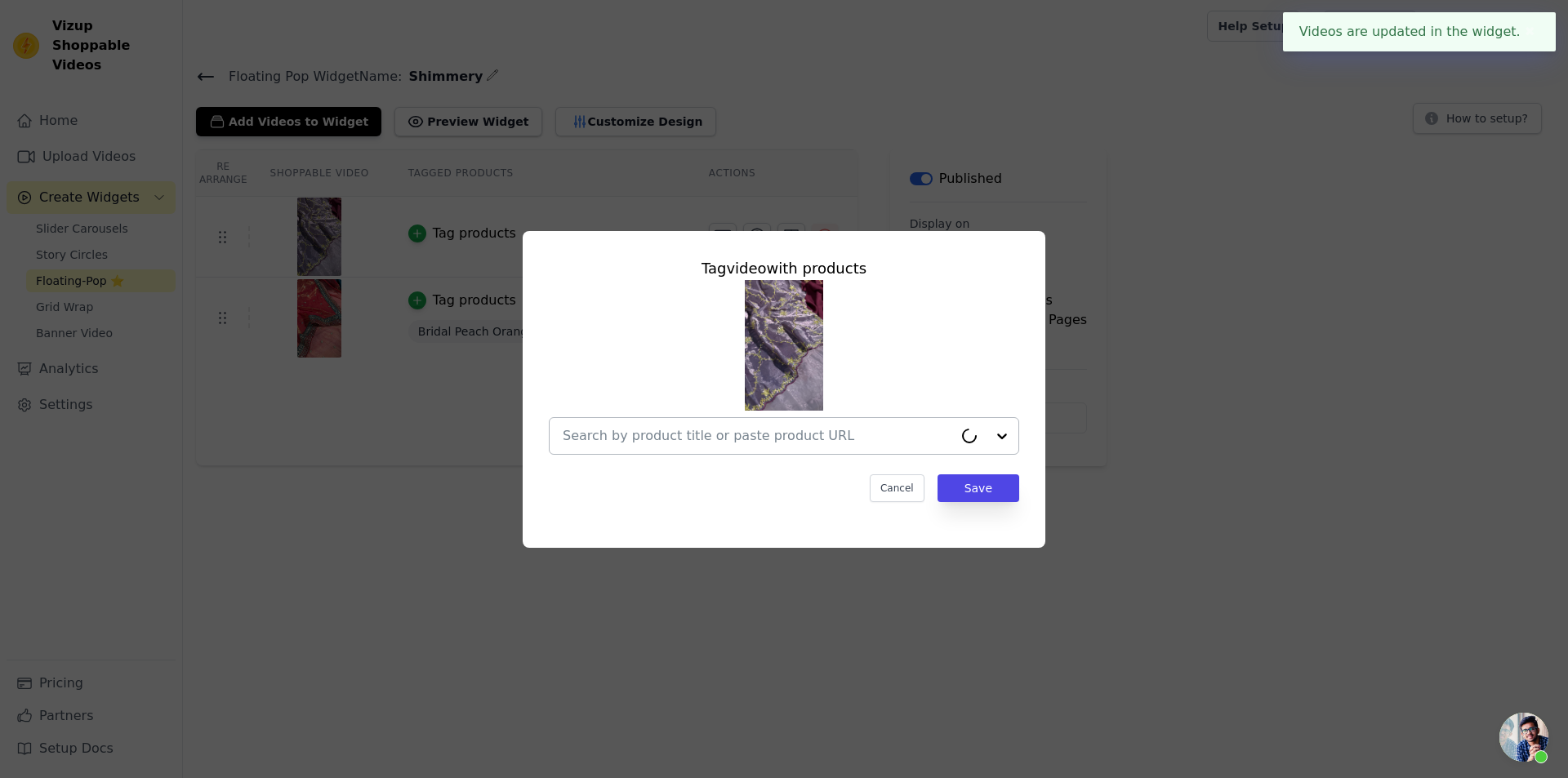
click at [702, 437] on input "text" at bounding box center [758, 436] width 391 height 20
paste input "https://theuseeshop.com/products/dusty-lavender-shimmery-tissue-designer-saree"
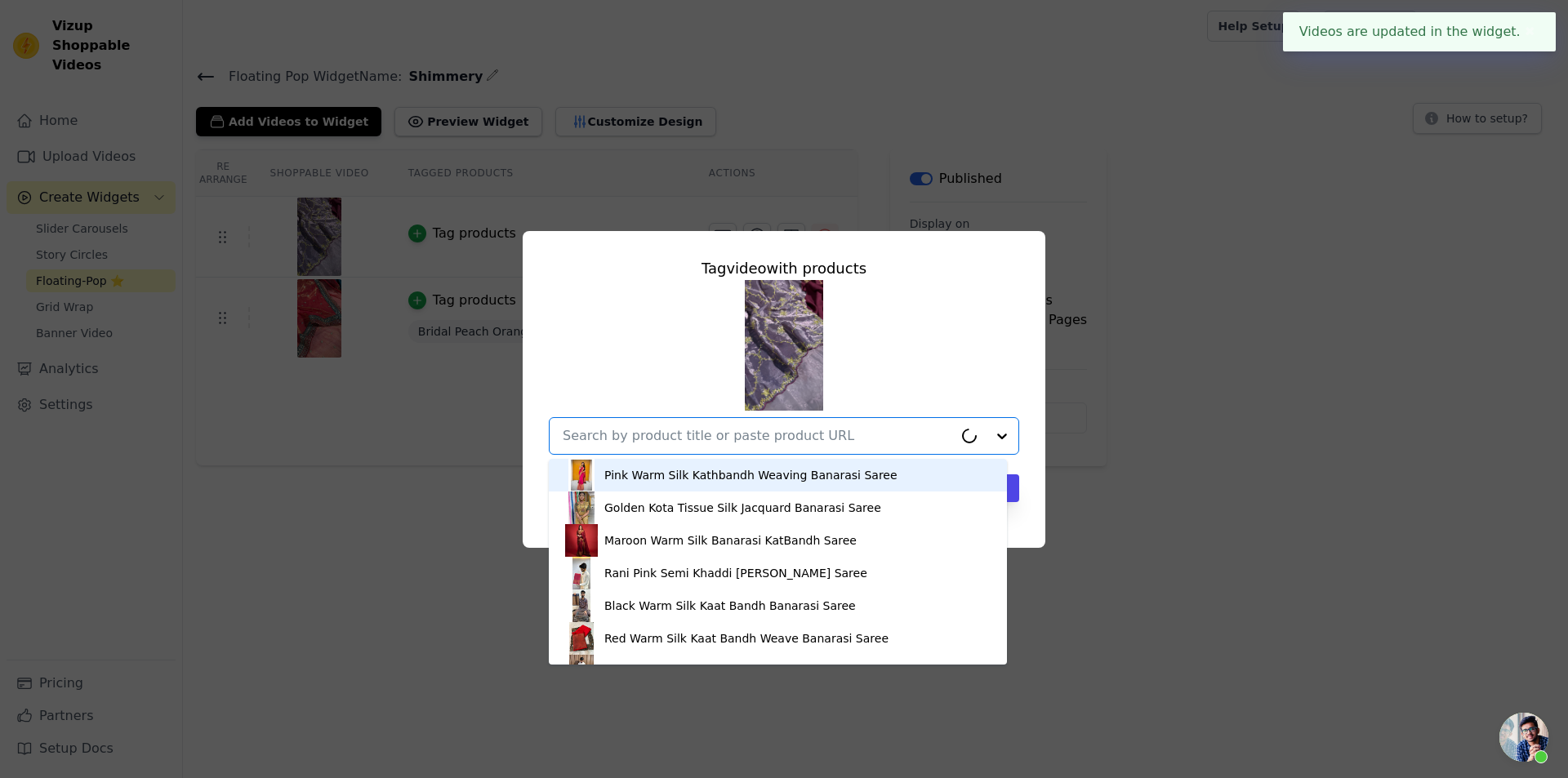
type input "https://theuseeshop.com/products/dusty-lavender-shimmery-tissue-designer-saree"
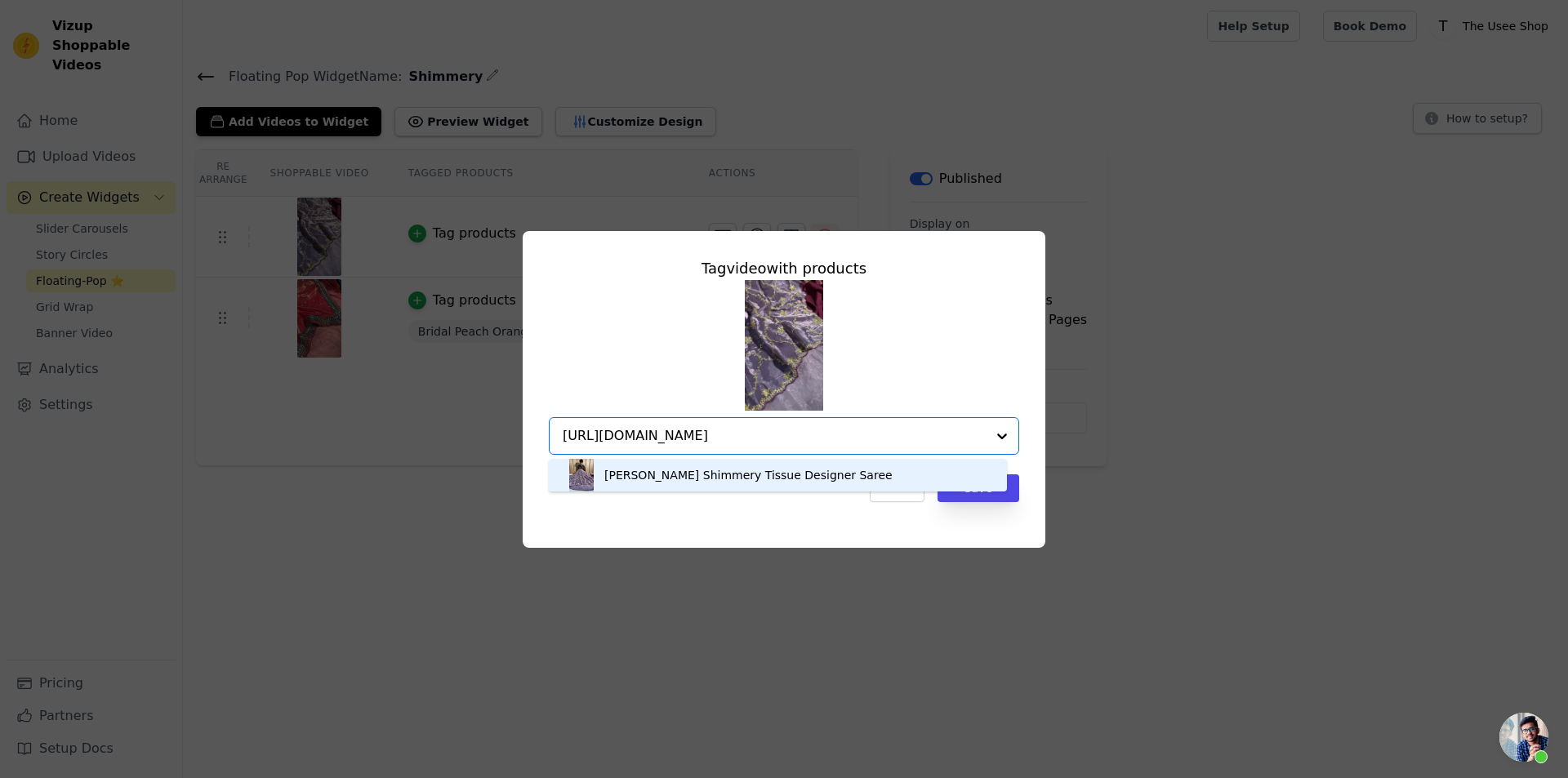
click at [774, 485] on div "Dusty Lavender Shimmery Tissue Designer Saree" at bounding box center [777, 475] width 426 height 32
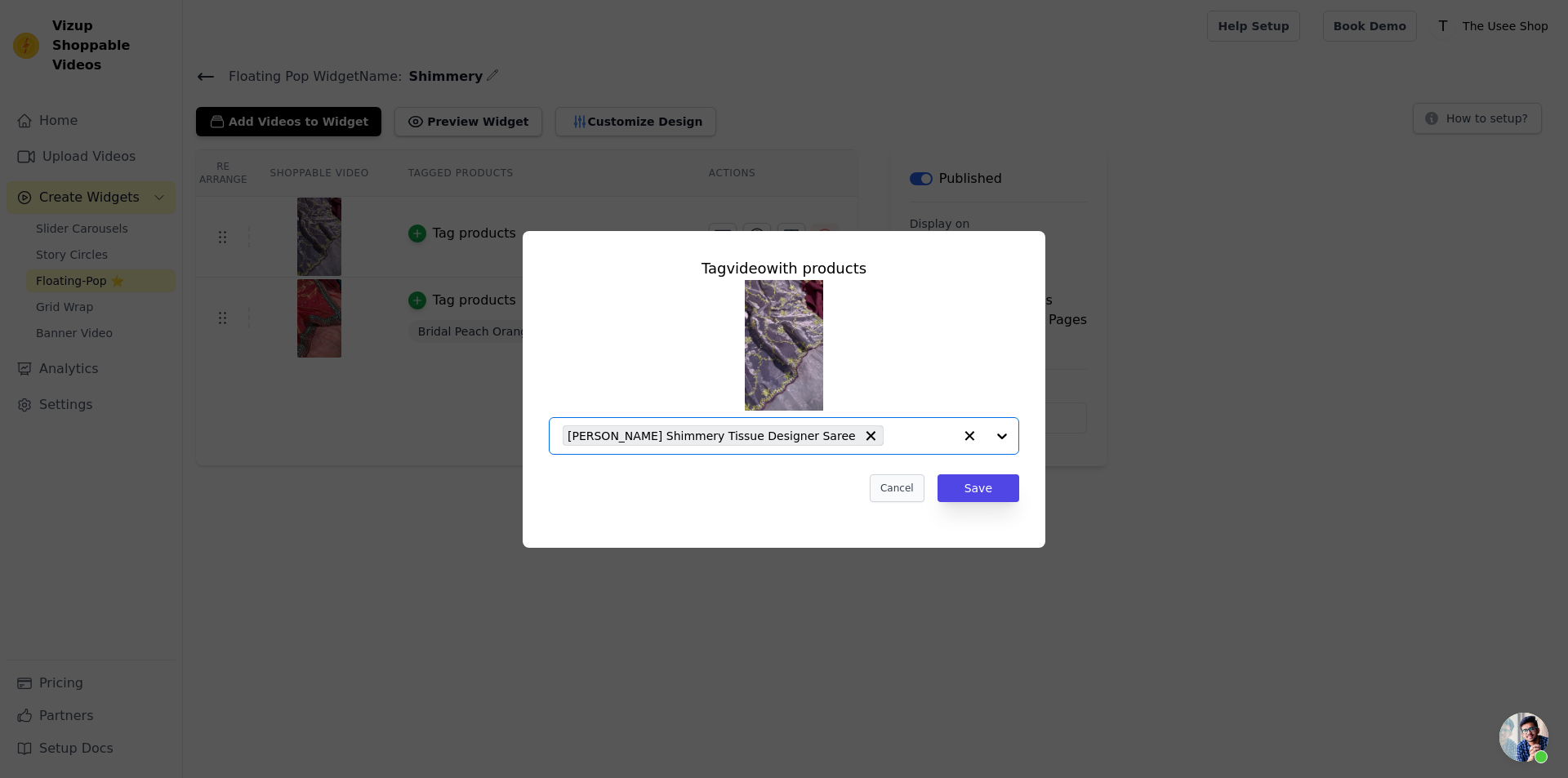
scroll to position [0, 0]
click at [968, 491] on button "Save" at bounding box center [979, 488] width 82 height 28
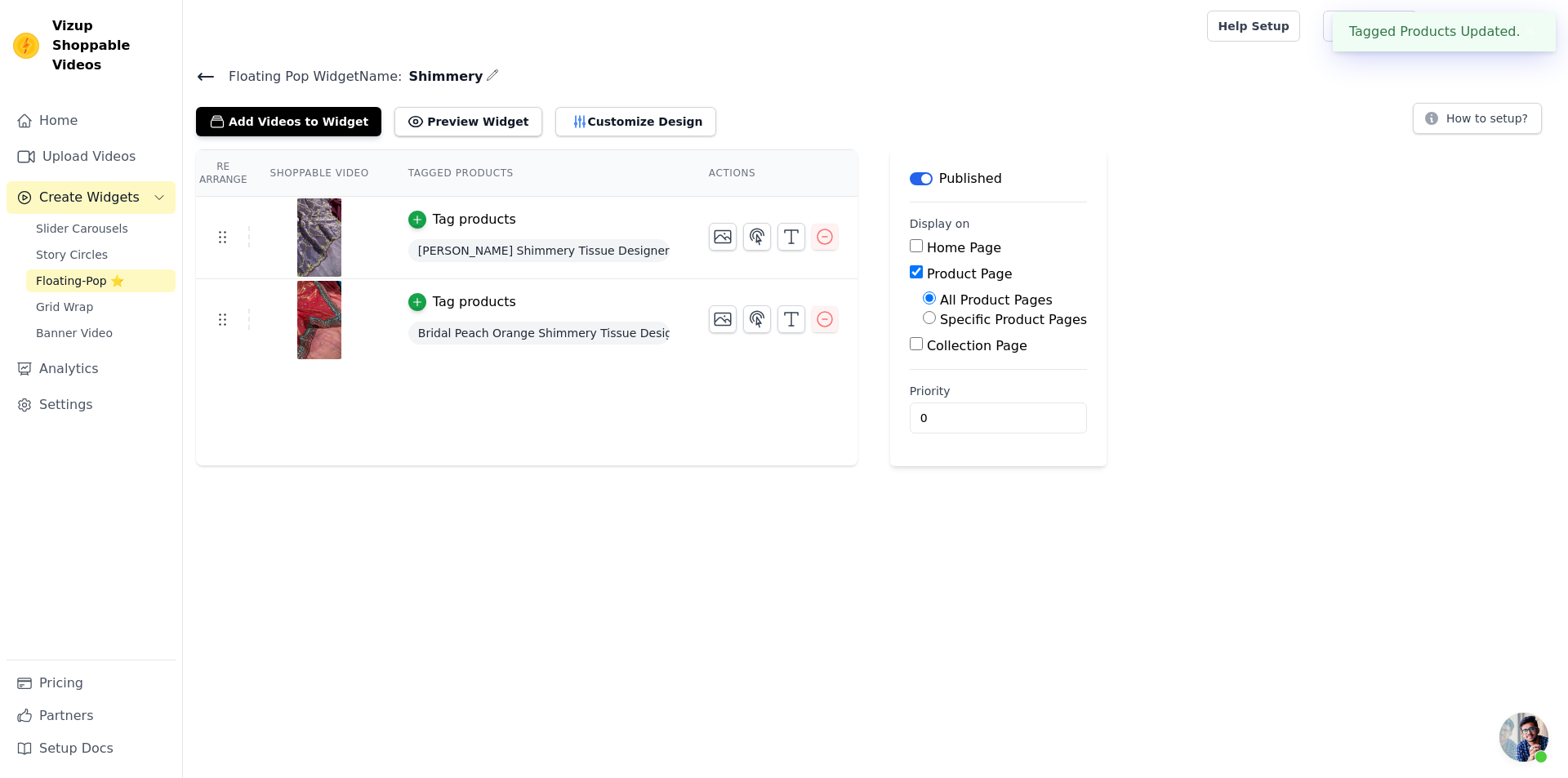
click at [108, 188] on span "Create Widgets" at bounding box center [89, 197] width 100 height 20
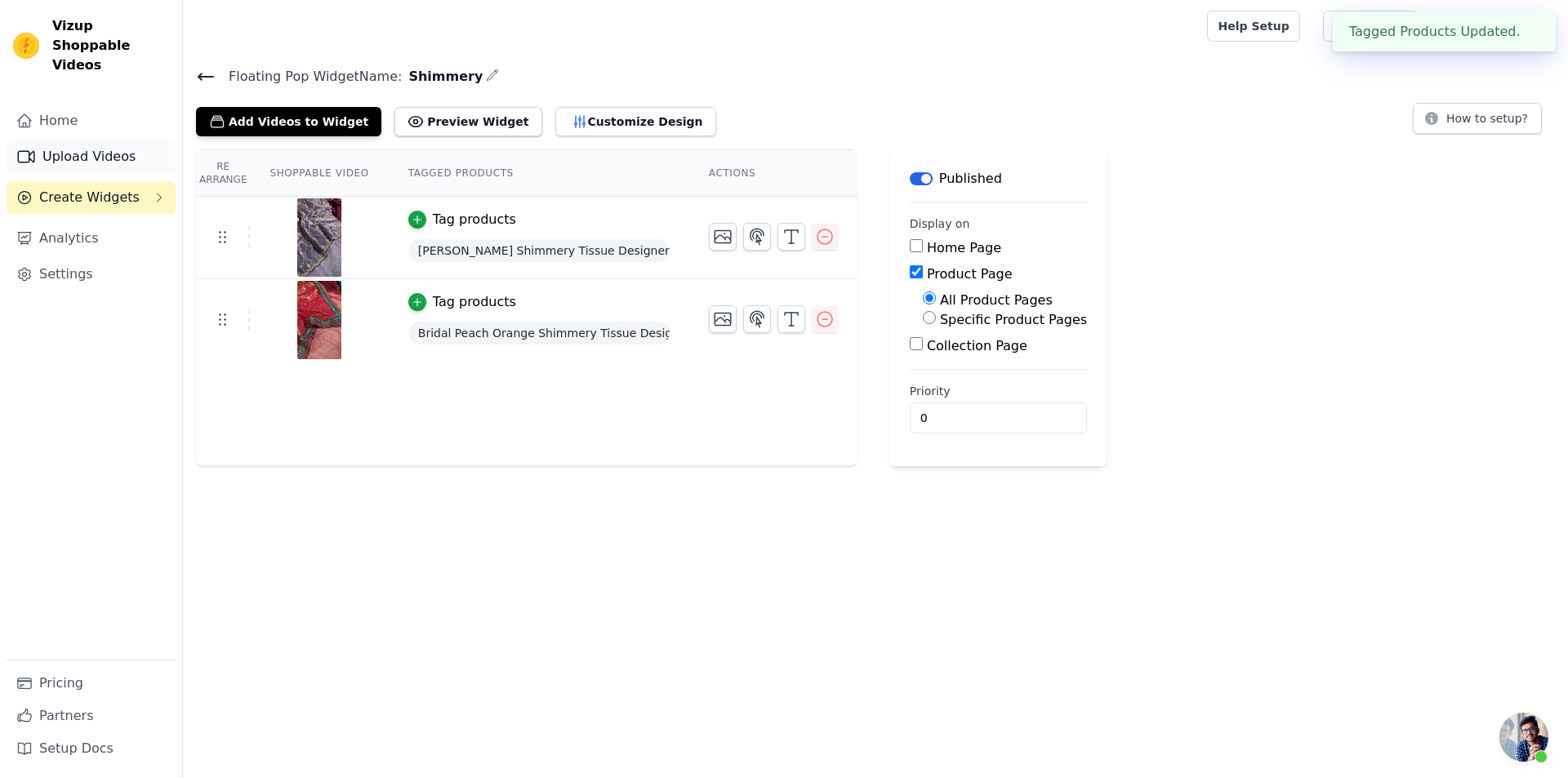
click at [82, 144] on link "Upload Videos" at bounding box center [91, 156] width 169 height 32
